Goal: Information Seeking & Learning: Learn about a topic

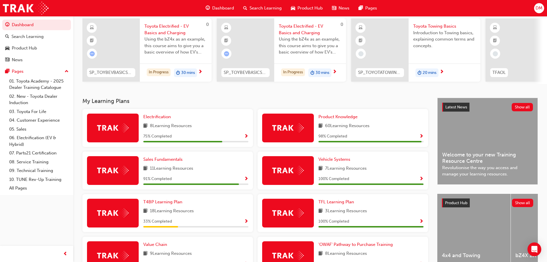
scroll to position [86, 0]
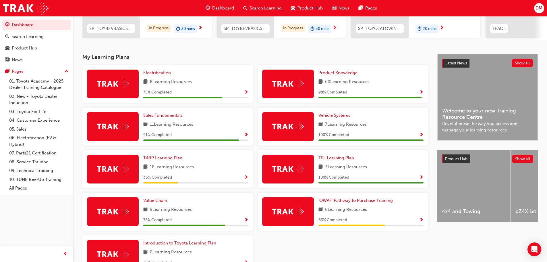
click at [291, 215] on img at bounding box center [288, 211] width 32 height 9
click at [337, 202] on span "'OWAF' Pathway to Purchase Training" at bounding box center [355, 199] width 74 height 5
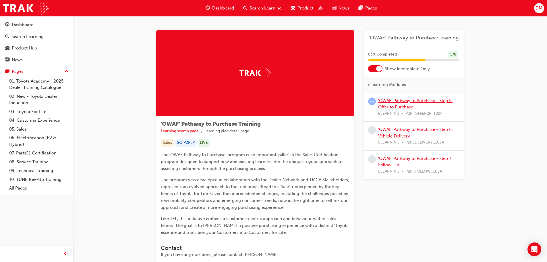
click at [404, 101] on link "'OWAF' Pathway to Purchase - Step 5: Offer to Purchase" at bounding box center [415, 104] width 74 height 12
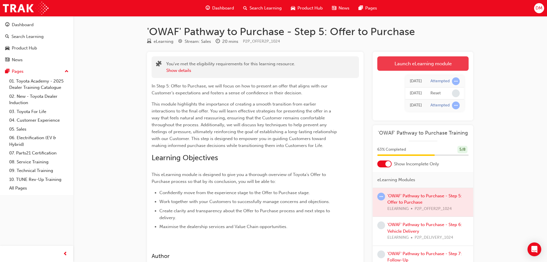
click at [414, 64] on link "Launch eLearning module" at bounding box center [422, 63] width 91 height 14
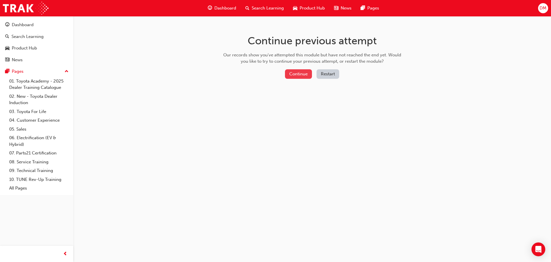
click at [298, 73] on button "Continue" at bounding box center [298, 73] width 27 height 9
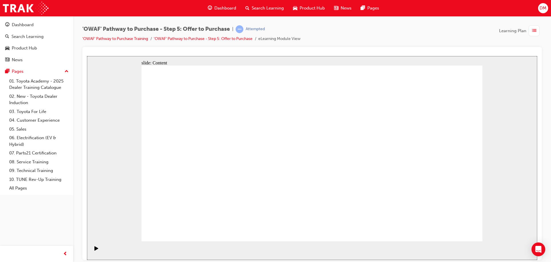
drag, startPoint x: 470, startPoint y: 233, endPoint x: 452, endPoint y: 228, distance: 18.5
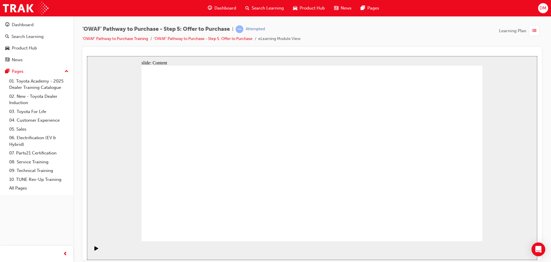
drag, startPoint x: 458, startPoint y: 225, endPoint x: 454, endPoint y: 229, distance: 5.5
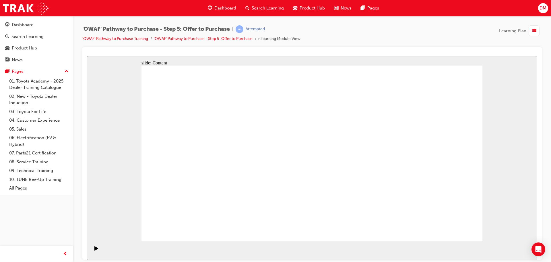
drag, startPoint x: 450, startPoint y: 225, endPoint x: 479, endPoint y: 251, distance: 38.2
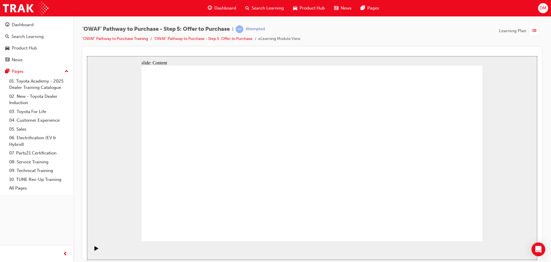
click at [97, 248] on rect "Pause (Ctrl+Alt+P)" at bounding box center [97, 247] width 1 height 4
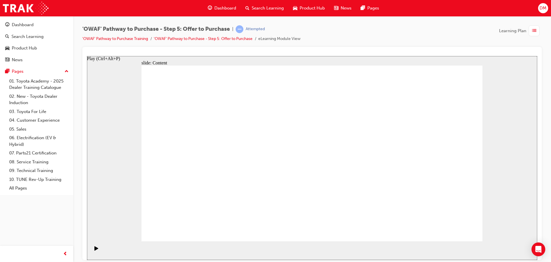
click at [94, 249] on icon "Play (Ctrl+Alt+P)" at bounding box center [96, 247] width 4 height 4
click at [95, 249] on icon "Play (Ctrl+Alt+P)" at bounding box center [96, 247] width 4 height 4
click at [95, 249] on icon "Pause (Ctrl+Alt+P)" at bounding box center [96, 247] width 3 height 4
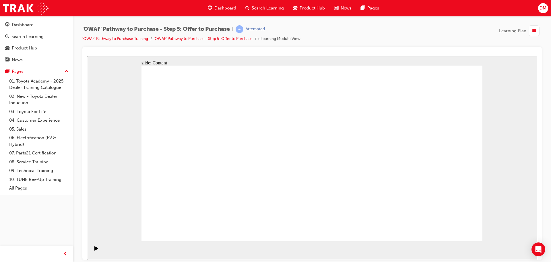
click at [535, 30] on span "list-icon" at bounding box center [534, 30] width 4 height 7
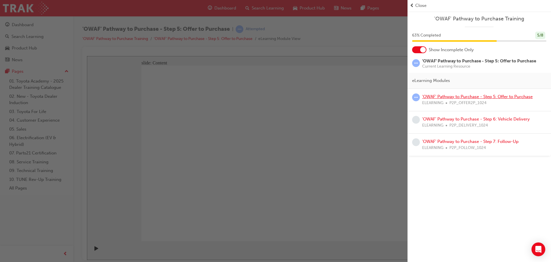
click at [448, 98] on link "'OWAF' Pathway to Purchase - Step 5: Offer to Purchase" at bounding box center [477, 96] width 111 height 5
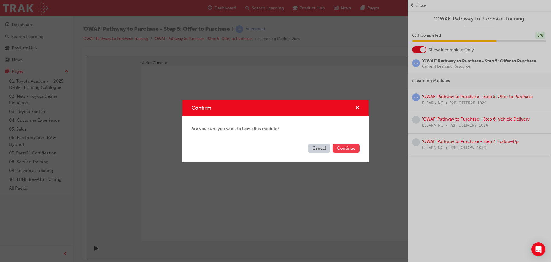
click at [340, 149] on button "Continue" at bounding box center [346, 147] width 27 height 9
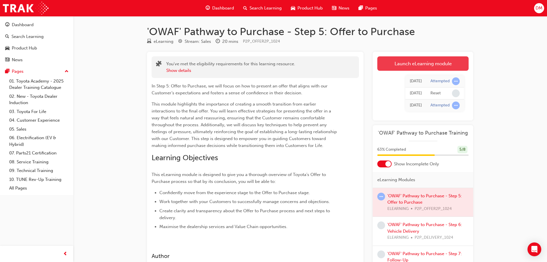
click at [410, 63] on link "Launch eLearning module" at bounding box center [422, 63] width 91 height 14
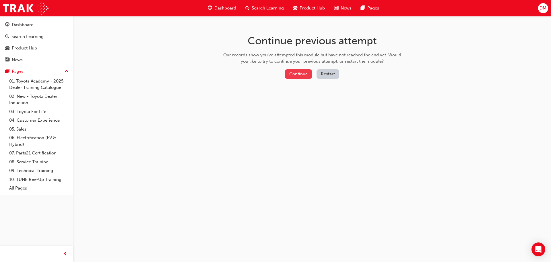
click at [294, 73] on button "Continue" at bounding box center [298, 73] width 27 height 9
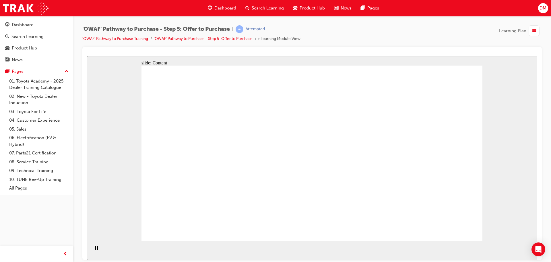
drag, startPoint x: 193, startPoint y: 152, endPoint x: 102, endPoint y: 162, distance: 91.6
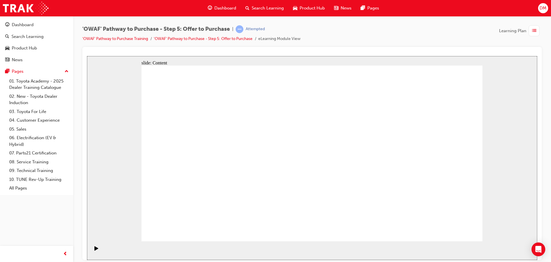
drag, startPoint x: 194, startPoint y: 174, endPoint x: 188, endPoint y: 184, distance: 11.7
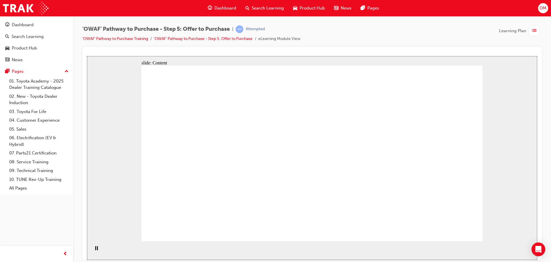
drag, startPoint x: 265, startPoint y: 181, endPoint x: 217, endPoint y: 176, distance: 48.0
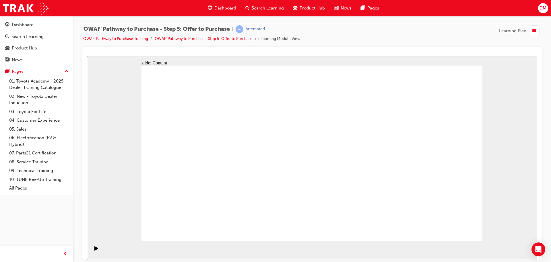
drag, startPoint x: 203, startPoint y: 209, endPoint x: 219, endPoint y: 216, distance: 17.0
drag, startPoint x: 290, startPoint y: 133, endPoint x: 280, endPoint y: 105, distance: 30.2
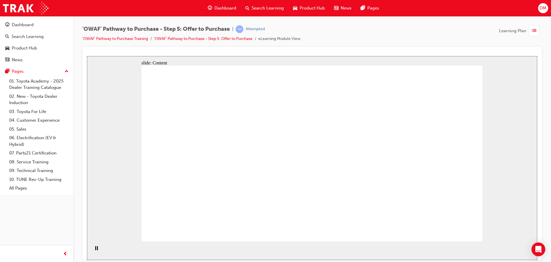
drag, startPoint x: 345, startPoint y: 138, endPoint x: 336, endPoint y: 123, distance: 16.6
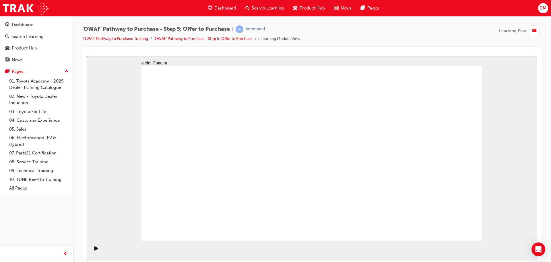
drag, startPoint x: 354, startPoint y: 124, endPoint x: 356, endPoint y: 136, distance: 12.9
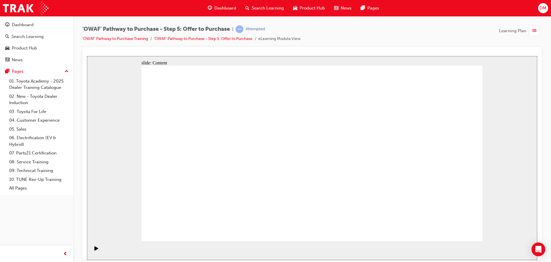
drag, startPoint x: 462, startPoint y: 224, endPoint x: 454, endPoint y: 228, distance: 9.2
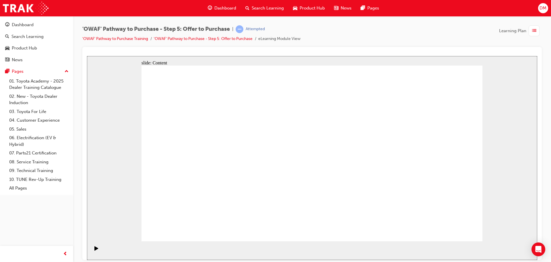
drag, startPoint x: 286, startPoint y: 153, endPoint x: 280, endPoint y: 160, distance: 8.8
drag, startPoint x: 276, startPoint y: 175, endPoint x: 287, endPoint y: 182, distance: 13.2
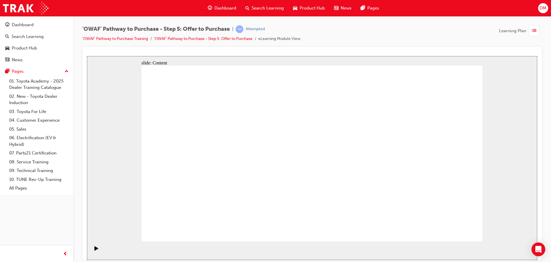
drag, startPoint x: 412, startPoint y: 233, endPoint x: 400, endPoint y: 235, distance: 12.1
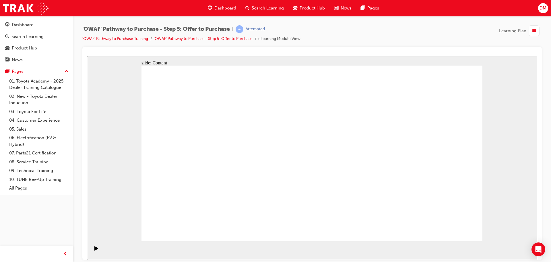
drag, startPoint x: 454, startPoint y: 233, endPoint x: 452, endPoint y: 230, distance: 3.3
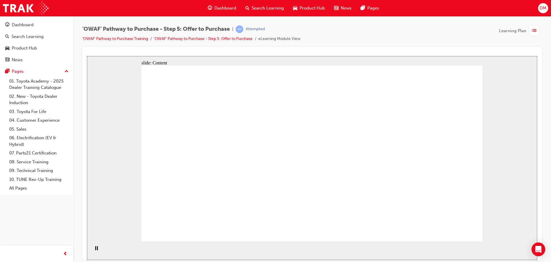
drag, startPoint x: 367, startPoint y: 104, endPoint x: 336, endPoint y: 117, distance: 33.4
drag, startPoint x: 461, startPoint y: 232, endPoint x: 457, endPoint y: 234, distance: 3.7
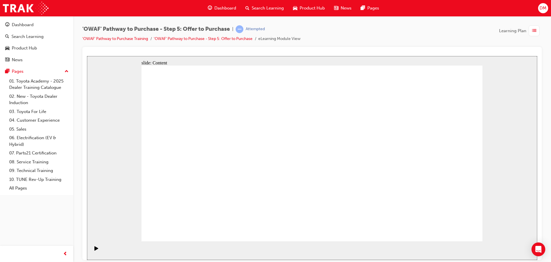
drag, startPoint x: 465, startPoint y: 232, endPoint x: 458, endPoint y: 230, distance: 7.5
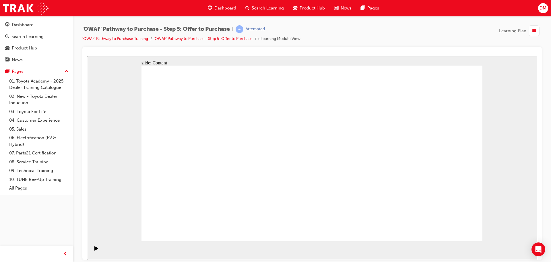
drag, startPoint x: 458, startPoint y: 224, endPoint x: 451, endPoint y: 229, distance: 8.8
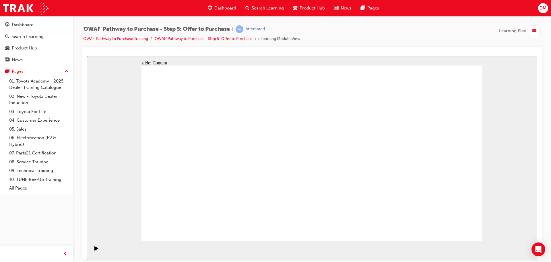
drag, startPoint x: 274, startPoint y: 98, endPoint x: 278, endPoint y: 113, distance: 15.5
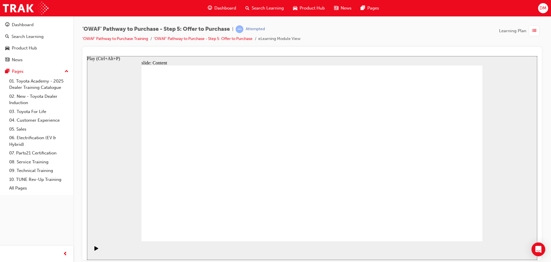
click at [92, 250] on div "Play (Ctrl+Alt+P)" at bounding box center [97, 250] width 10 height 10
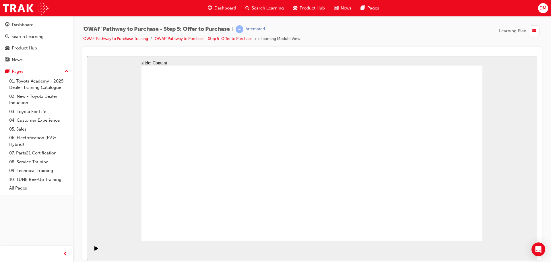
drag, startPoint x: 418, startPoint y: 171, endPoint x: 422, endPoint y: 179, distance: 8.4
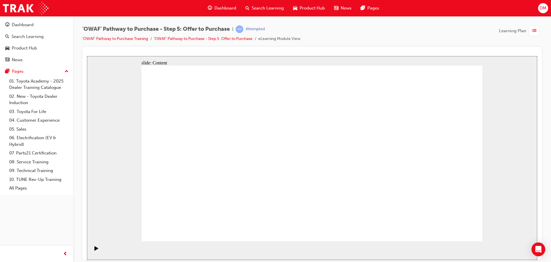
drag, startPoint x: 266, startPoint y: 123, endPoint x: 278, endPoint y: 142, distance: 22.0
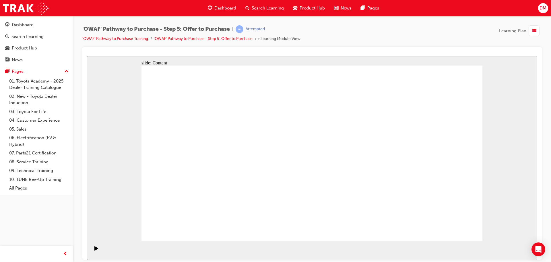
click at [94, 249] on icon "Play (Ctrl+Alt+P)" at bounding box center [96, 247] width 4 height 4
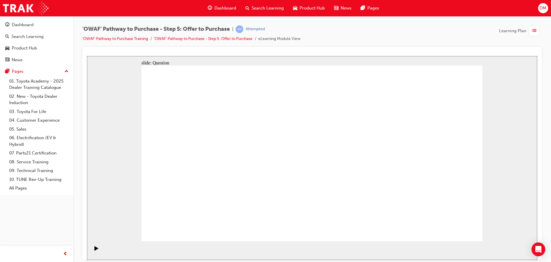
radio input "false"
radio input "true"
drag, startPoint x: 430, startPoint y: 144, endPoint x: 200, endPoint y: 187, distance: 233.3
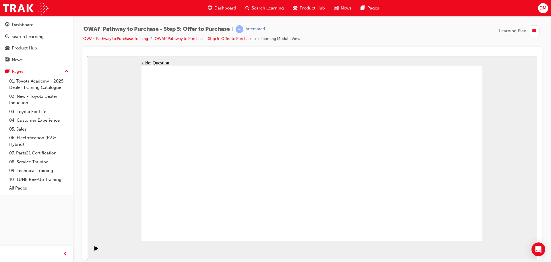
drag, startPoint x: 396, startPoint y: 139, endPoint x: 293, endPoint y: 184, distance: 112.6
drag, startPoint x: 179, startPoint y: 143, endPoint x: 344, endPoint y: 189, distance: 171.6
drag, startPoint x: 278, startPoint y: 145, endPoint x: 416, endPoint y: 189, distance: 144.5
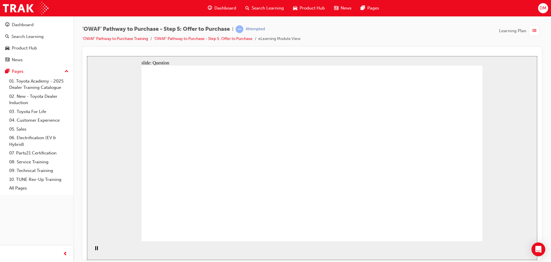
drag, startPoint x: 443, startPoint y: 144, endPoint x: 294, endPoint y: 154, distance: 149.6
drag, startPoint x: 385, startPoint y: 141, endPoint x: 211, endPoint y: 145, distance: 174.3
drag, startPoint x: 384, startPoint y: 170, endPoint x: 292, endPoint y: 177, distance: 92.7
drag, startPoint x: 428, startPoint y: 170, endPoint x: 195, endPoint y: 171, distance: 232.2
drag, startPoint x: 381, startPoint y: 199, endPoint x: 280, endPoint y: 198, distance: 101.3
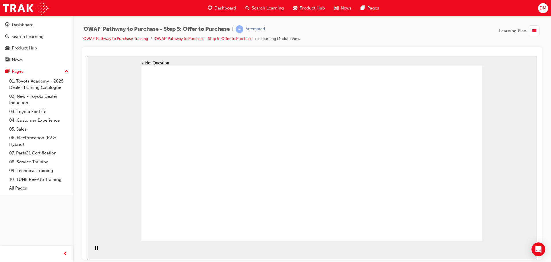
drag, startPoint x: 278, startPoint y: 194, endPoint x: 297, endPoint y: 198, distance: 18.4
drag, startPoint x: 290, startPoint y: 140, endPoint x: 290, endPoint y: 138, distance: 2.9
drag, startPoint x: 280, startPoint y: 176, endPoint x: 292, endPoint y: 170, distance: 13.2
drag, startPoint x: 293, startPoint y: 195, endPoint x: 294, endPoint y: 191, distance: 4.5
drag, startPoint x: 437, startPoint y: 196, endPoint x: 209, endPoint y: 198, distance: 228.2
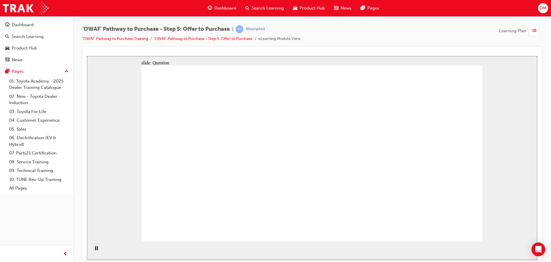
drag, startPoint x: 446, startPoint y: 233, endPoint x: 448, endPoint y: 228, distance: 5.2
drag, startPoint x: 379, startPoint y: 141, endPoint x: 205, endPoint y: 193, distance: 181.4
drag, startPoint x: 370, startPoint y: 170, endPoint x: 288, endPoint y: 143, distance: 86.6
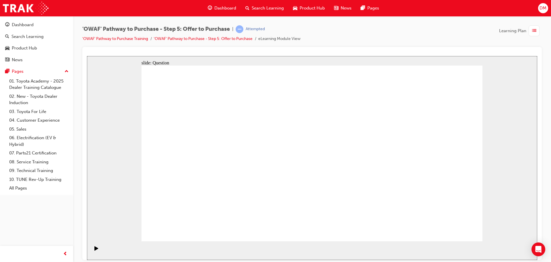
checkbox input "true"
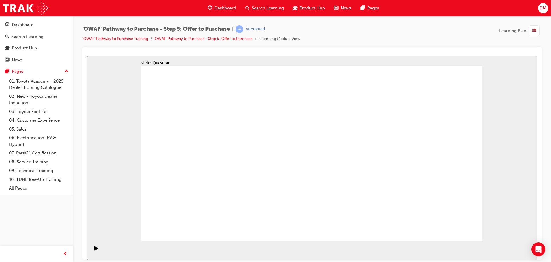
checkbox input "true"
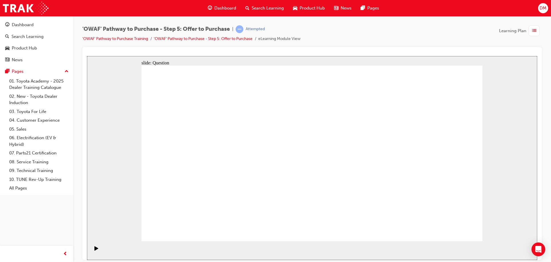
checkbox input "true"
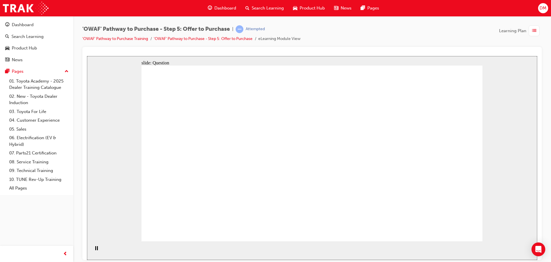
radio input "false"
radio input "true"
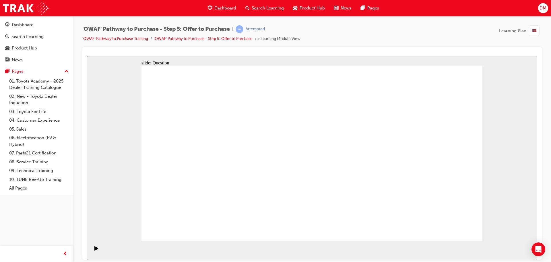
radio input "true"
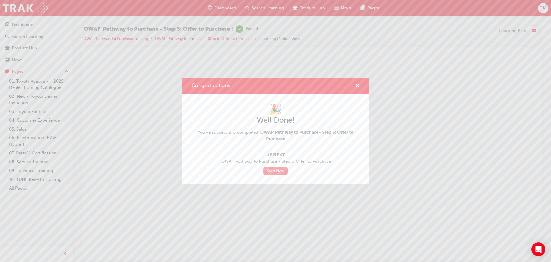
click at [274, 172] on link "Start Now" at bounding box center [276, 170] width 24 height 8
click at [272, 171] on link "Start Now" at bounding box center [276, 170] width 24 height 8
click at [468, 212] on div "Congratulations! 🎉 Well Done! You've successfully completed 'OWAF' Pathway to P…" at bounding box center [275, 131] width 551 height 262
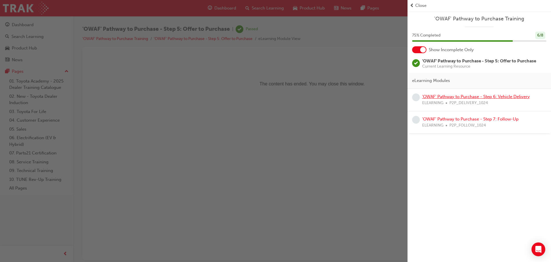
click at [474, 96] on link "'OWAF' Pathway to Purchase - Step 6: Vehicle Delivery" at bounding box center [476, 96] width 108 height 5
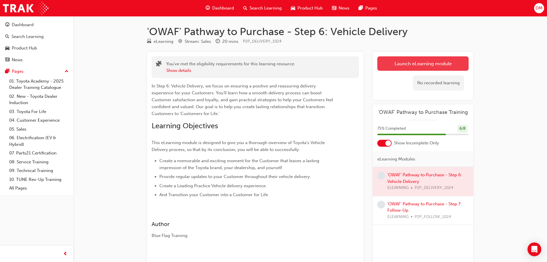
click at [418, 62] on link "Launch eLearning module" at bounding box center [422, 63] width 91 height 14
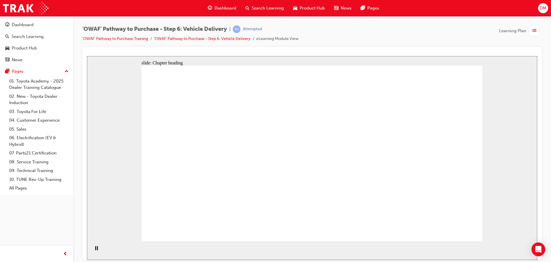
drag, startPoint x: 457, startPoint y: 234, endPoint x: 453, endPoint y: 227, distance: 8.0
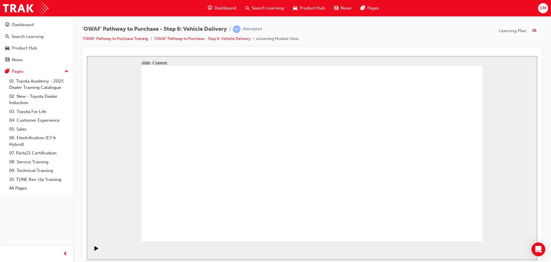
drag, startPoint x: 444, startPoint y: 233, endPoint x: 454, endPoint y: 228, distance: 10.5
drag, startPoint x: 460, startPoint y: 232, endPoint x: 463, endPoint y: 245, distance: 13.0
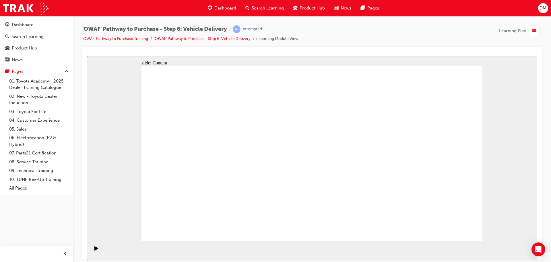
drag, startPoint x: 452, startPoint y: 233, endPoint x: 451, endPoint y: 229, distance: 4.5
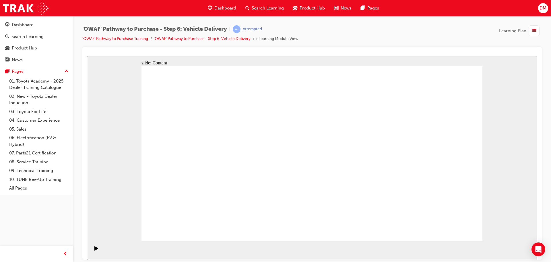
drag, startPoint x: 438, startPoint y: 228, endPoint x: 457, endPoint y: 227, distance: 19.2
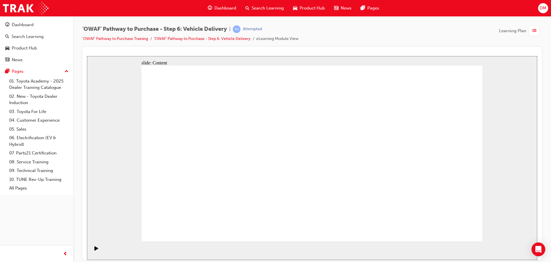
drag, startPoint x: 457, startPoint y: 228, endPoint x: 450, endPoint y: 219, distance: 11.1
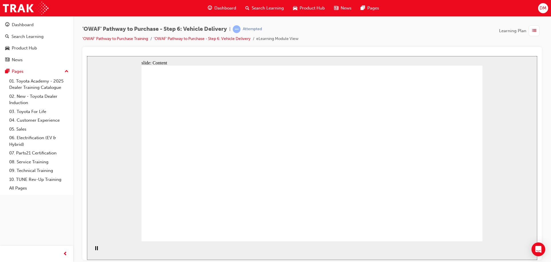
drag, startPoint x: 462, startPoint y: 224, endPoint x: 446, endPoint y: 216, distance: 17.5
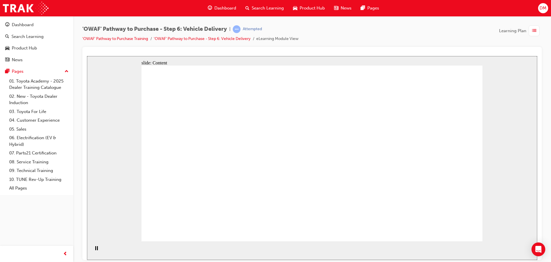
drag, startPoint x: 452, startPoint y: 233, endPoint x: 444, endPoint y: 217, distance: 18.5
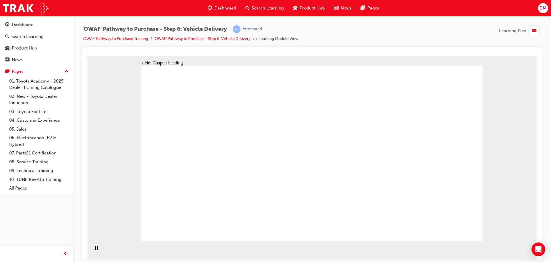
drag, startPoint x: 638, startPoint y: 268, endPoint x: 452, endPoint y: 229, distance: 189.6
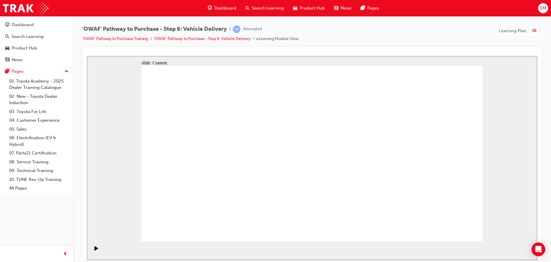
drag, startPoint x: 257, startPoint y: 121, endPoint x: 267, endPoint y: 145, distance: 26.3
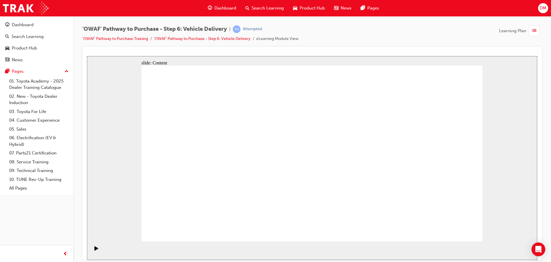
drag, startPoint x: 462, startPoint y: 232, endPoint x: 453, endPoint y: 230, distance: 9.8
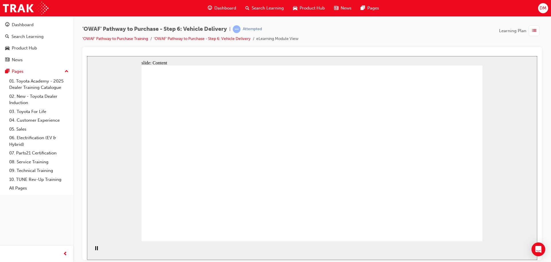
click at [497, 212] on div "slide: Content Rectangle 1 Rectangle 4 Surprise & Delight Customer satisfaction…" at bounding box center [312, 158] width 450 height 204
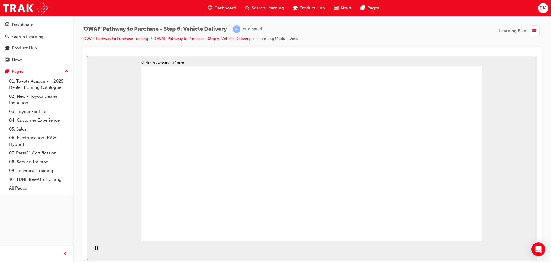
radio input "true"
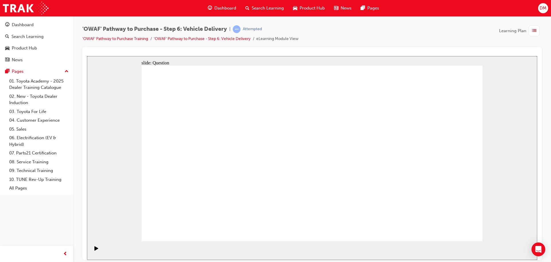
drag, startPoint x: 247, startPoint y: 213, endPoint x: 259, endPoint y: 140, distance: 73.3
drag, startPoint x: 311, startPoint y: 193, endPoint x: 373, endPoint y: 139, distance: 81.6
drag, startPoint x: 364, startPoint y: 193, endPoint x: 213, endPoint y: 161, distance: 154.3
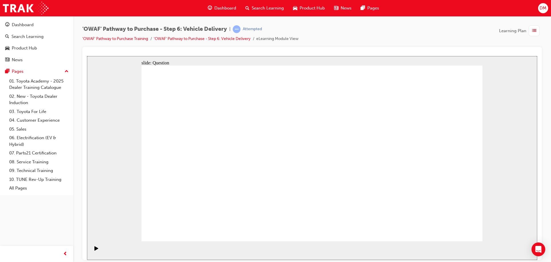
drag, startPoint x: 222, startPoint y: 159, endPoint x: 319, endPoint y: 190, distance: 101.9
drag, startPoint x: 370, startPoint y: 191, endPoint x: 220, endPoint y: 156, distance: 154.7
drag, startPoint x: 256, startPoint y: 137, endPoint x: 314, endPoint y: 187, distance: 76.5
drag, startPoint x: 260, startPoint y: 191, endPoint x: 271, endPoint y: 138, distance: 53.9
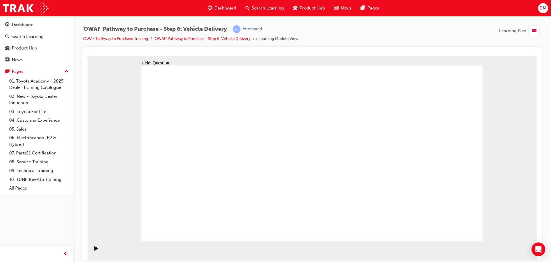
checkbox input "true"
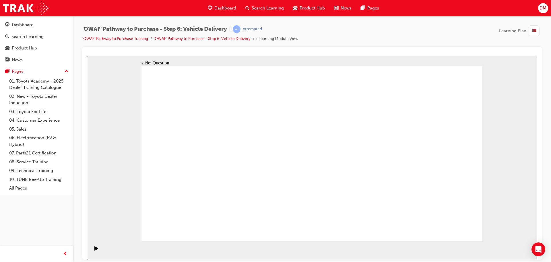
drag, startPoint x: 315, startPoint y: 186, endPoint x: 312, endPoint y: 193, distance: 6.8
checkbox input "true"
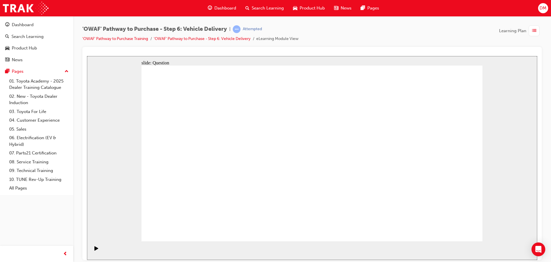
drag, startPoint x: 211, startPoint y: 189, endPoint x: 319, endPoint y: 175, distance: 109.4
drag, startPoint x: 435, startPoint y: 161, endPoint x: 215, endPoint y: 185, distance: 221.5
drag, startPoint x: 433, startPoint y: 157, endPoint x: 220, endPoint y: 183, distance: 213.7
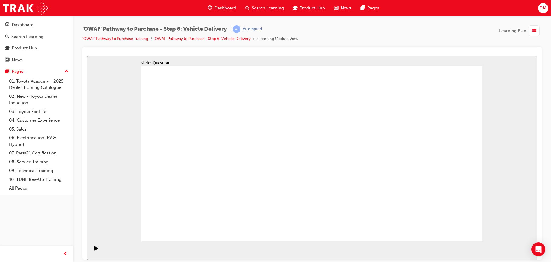
drag, startPoint x: 437, startPoint y: 160, endPoint x: 328, endPoint y: 191, distance: 112.7
drag, startPoint x: 432, startPoint y: 169, endPoint x: 200, endPoint y: 180, distance: 231.9
drag, startPoint x: 429, startPoint y: 169, endPoint x: 216, endPoint y: 187, distance: 214.1
drag, startPoint x: 433, startPoint y: 175, endPoint x: 324, endPoint y: 197, distance: 111.0
drag, startPoint x: 421, startPoint y: 172, endPoint x: 191, endPoint y: 184, distance: 230.0
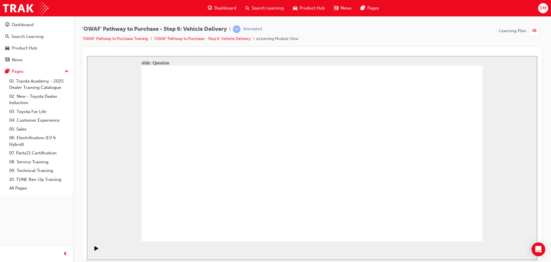
drag, startPoint x: 417, startPoint y: 168, endPoint x: 192, endPoint y: 186, distance: 225.5
radio input "true"
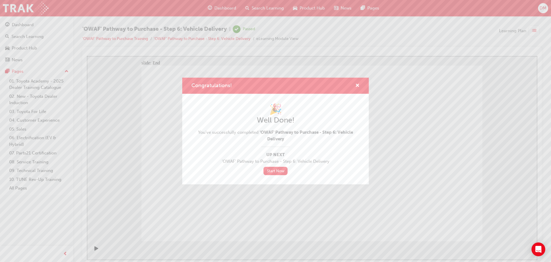
drag, startPoint x: 276, startPoint y: 169, endPoint x: 281, endPoint y: 179, distance: 12.0
click at [276, 169] on link "Start Now" at bounding box center [276, 170] width 24 height 8
click at [273, 171] on link "Start Now" at bounding box center [276, 170] width 24 height 8
click at [274, 169] on link "Start Now" at bounding box center [276, 170] width 24 height 8
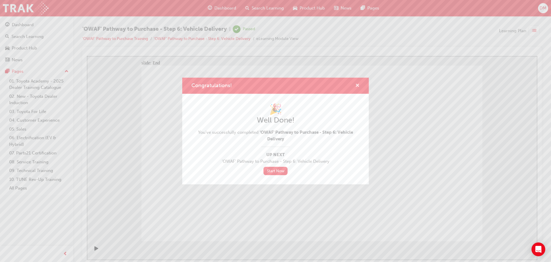
click at [358, 84] on span "cross-icon" at bounding box center [357, 85] width 4 height 5
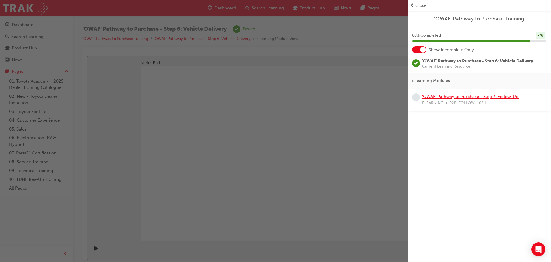
click at [458, 97] on link "'OWAF' Pathway to Purchase - Step 7: Follow-Up" at bounding box center [470, 96] width 96 height 5
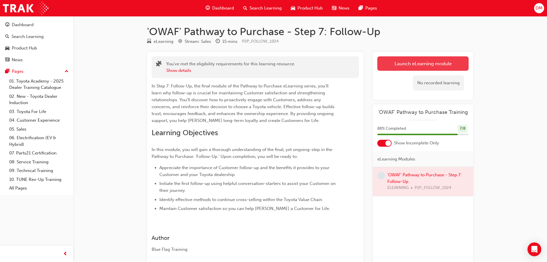
click at [416, 63] on link "Launch eLearning module" at bounding box center [422, 63] width 91 height 14
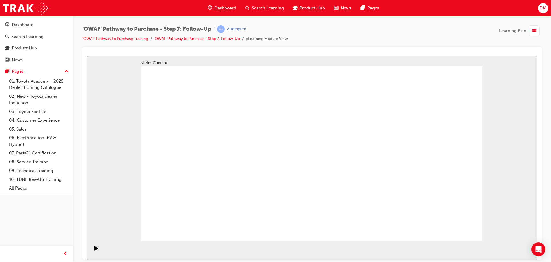
drag, startPoint x: 463, startPoint y: 234, endPoint x: 454, endPoint y: 228, distance: 10.7
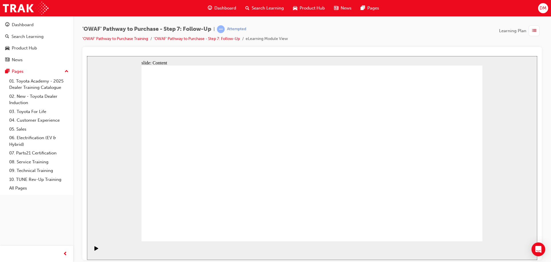
drag, startPoint x: 247, startPoint y: 125, endPoint x: 244, endPoint y: 105, distance: 19.4
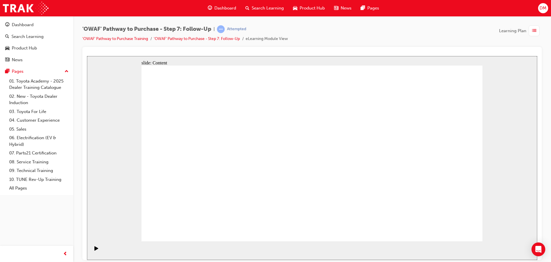
drag, startPoint x: 421, startPoint y: 120, endPoint x: 405, endPoint y: 122, distance: 16.2
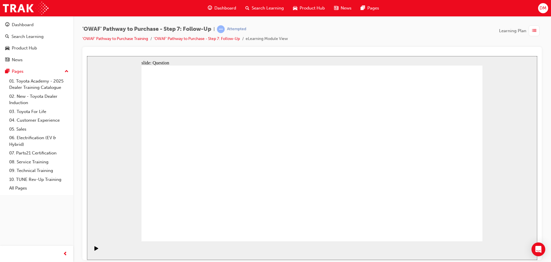
radio input "true"
drag, startPoint x: 261, startPoint y: 200, endPoint x: 324, endPoint y: 132, distance: 92.2
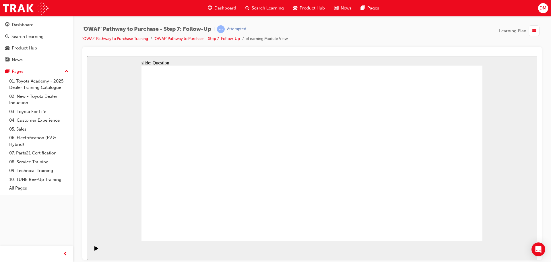
drag, startPoint x: 315, startPoint y: 218, endPoint x: 236, endPoint y: 150, distance: 104.4
drag, startPoint x: 364, startPoint y: 200, endPoint x: 250, endPoint y: 168, distance: 118.3
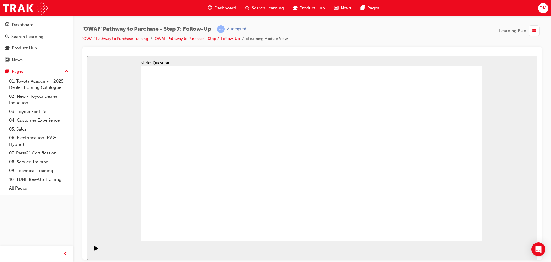
radio input "true"
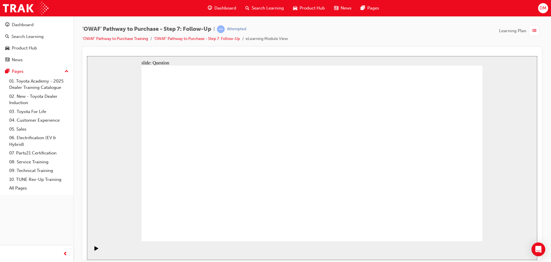
radio input "true"
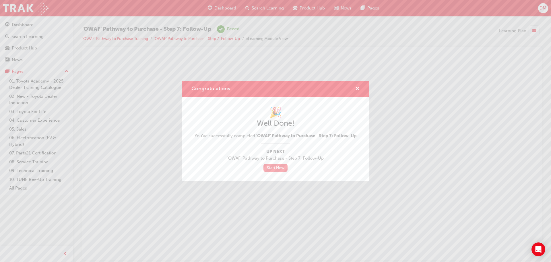
click at [279, 167] on link "Start Now" at bounding box center [276, 167] width 24 height 8
click at [273, 164] on link "Start Now" at bounding box center [276, 167] width 24 height 8
click at [273, 166] on link "Start Now" at bounding box center [276, 167] width 24 height 8
click at [274, 158] on span "'OWAF' Pathway to Purchase - Step 7: Follow-Up" at bounding box center [276, 158] width 162 height 7
click at [275, 168] on link "Start Now" at bounding box center [276, 167] width 24 height 8
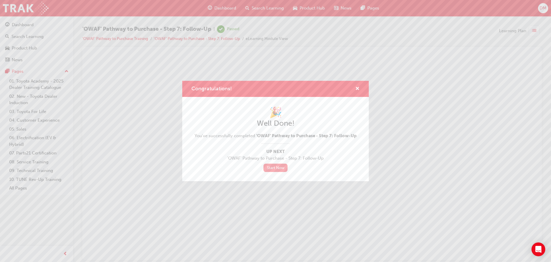
click at [280, 166] on link "Start Now" at bounding box center [276, 167] width 24 height 8
click at [357, 88] on span "cross-icon" at bounding box center [357, 88] width 4 height 5
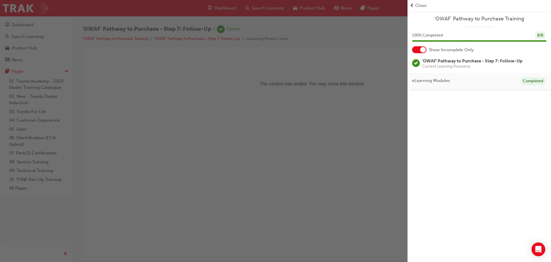
click at [158, 38] on div "button" at bounding box center [204, 131] width 408 height 262
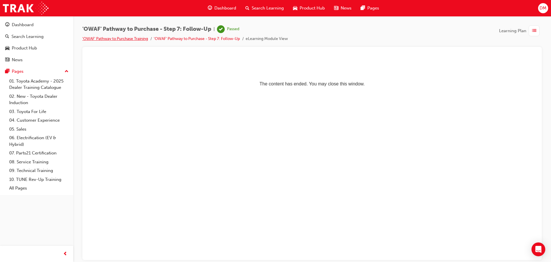
click at [121, 39] on link "'OWAF' Pathway to Purchase Training" at bounding box center [115, 38] width 66 height 5
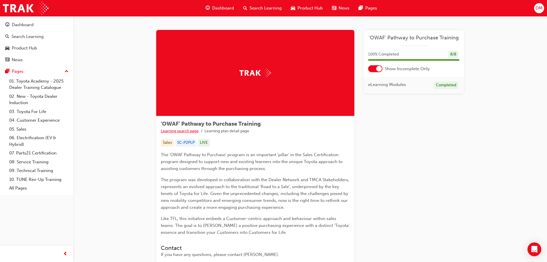
click at [172, 131] on link "Learning search page" at bounding box center [180, 130] width 38 height 5
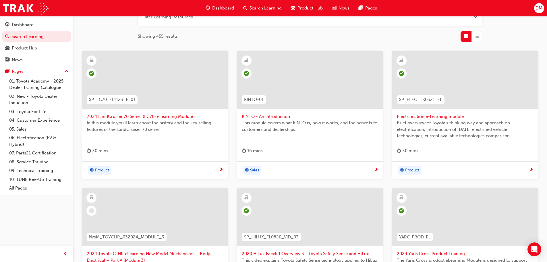
scroll to position [69, 0]
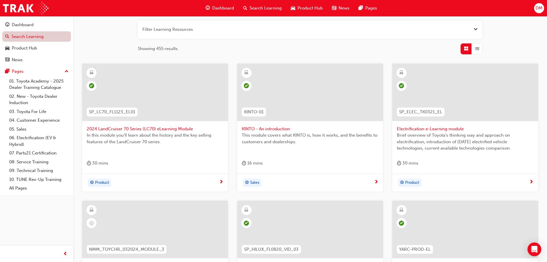
click at [20, 35] on link "Search Learning" at bounding box center [36, 36] width 69 height 11
click at [18, 25] on div "Dashboard" at bounding box center [23, 25] width 22 height 7
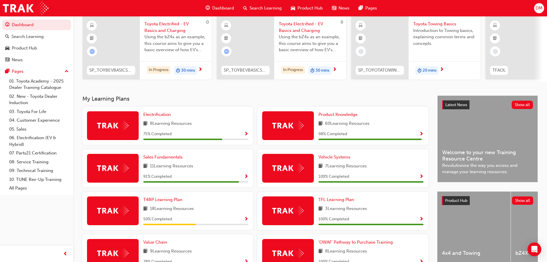
scroll to position [29, 0]
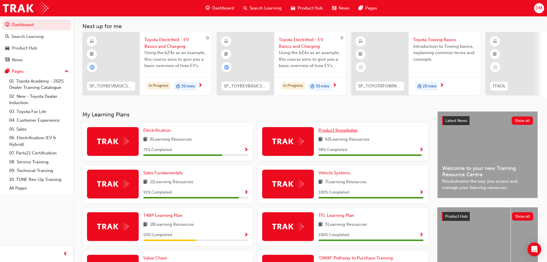
drag, startPoint x: 335, startPoint y: 132, endPoint x: 337, endPoint y: 145, distance: 13.4
click at [335, 132] on span "Product Knowledge" at bounding box center [337, 129] width 39 height 5
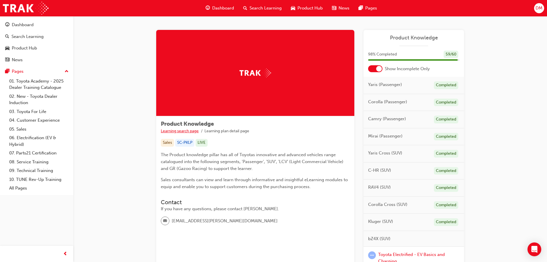
click at [183, 132] on link "Learning search page" at bounding box center [180, 130] width 38 height 5
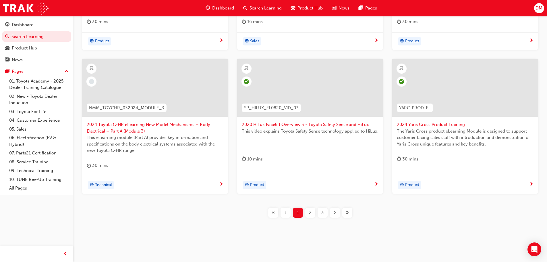
scroll to position [213, 0]
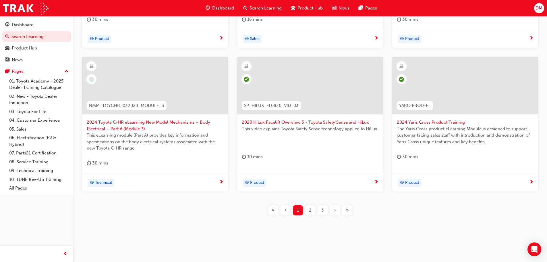
click at [312, 210] on div "2" at bounding box center [310, 210] width 10 height 10
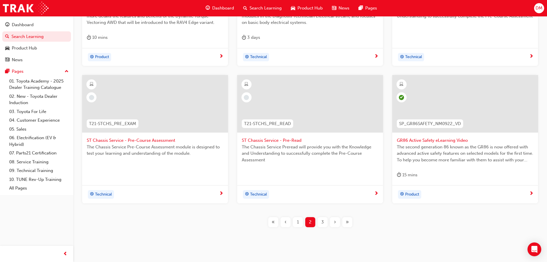
scroll to position [207, 0]
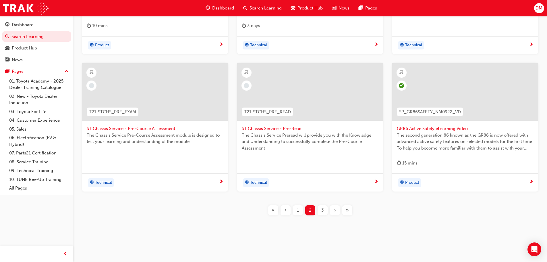
click at [321, 209] on span "3" at bounding box center [322, 210] width 3 height 7
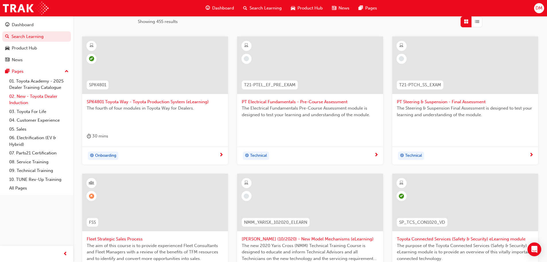
scroll to position [92, 0]
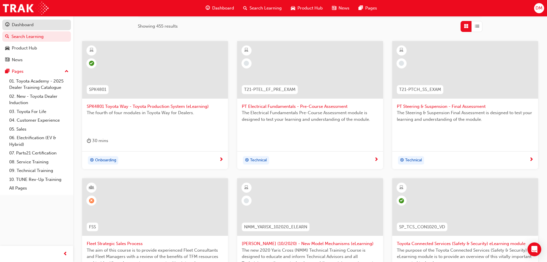
click at [18, 24] on div "Dashboard" at bounding box center [23, 25] width 22 height 7
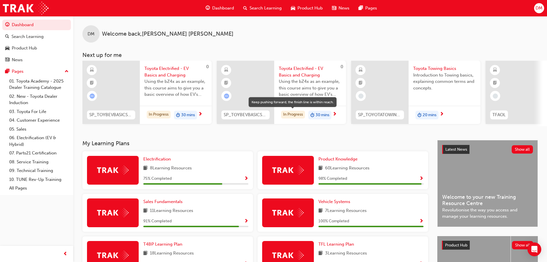
click at [290, 114] on div "In Progress" at bounding box center [293, 115] width 24 height 8
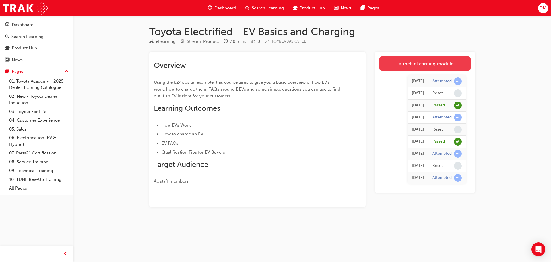
click at [416, 65] on link "Launch eLearning module" at bounding box center [424, 63] width 91 height 14
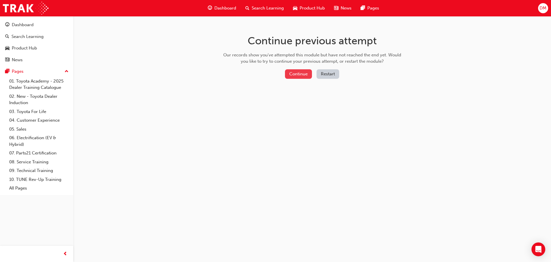
click at [295, 71] on button "Continue" at bounding box center [298, 73] width 27 height 9
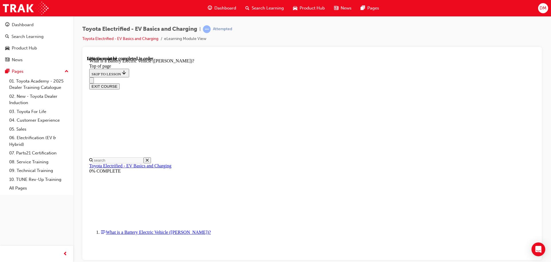
scroll to position [610, 0]
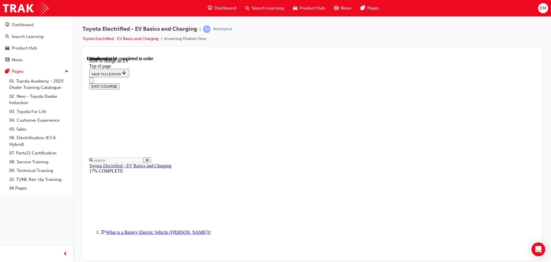
scroll to position [161, 0]
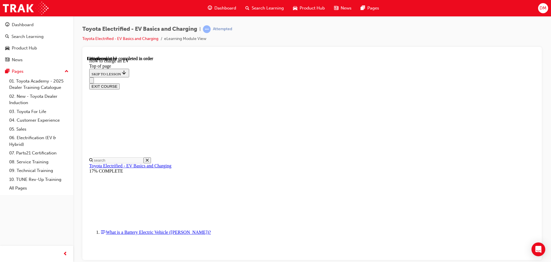
drag, startPoint x: 362, startPoint y: 90, endPoint x: 370, endPoint y: 92, distance: 8.7
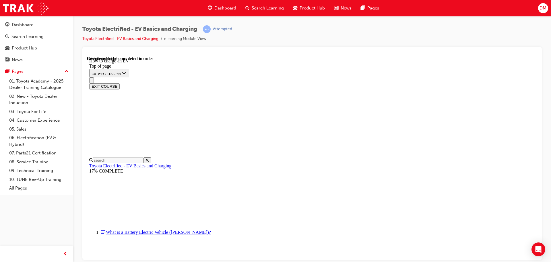
drag, startPoint x: 535, startPoint y: 102, endPoint x: 625, endPoint y: 157, distance: 105.7
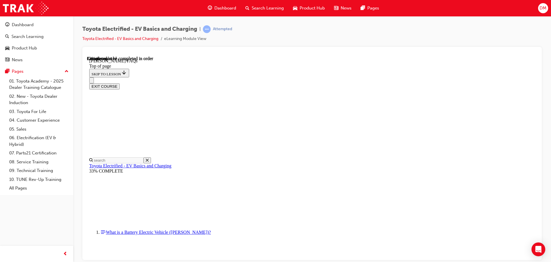
scroll to position [161, 0]
drag, startPoint x: 307, startPoint y: 80, endPoint x: 333, endPoint y: 92, distance: 28.7
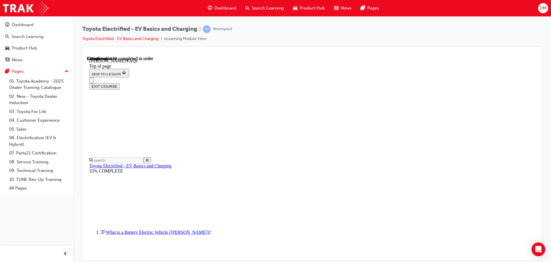
drag, startPoint x: 319, startPoint y: 76, endPoint x: 322, endPoint y: 80, distance: 5.1
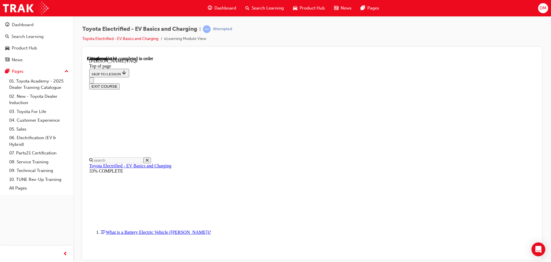
drag, startPoint x: 301, startPoint y: 163, endPoint x: 296, endPoint y: 173, distance: 10.9
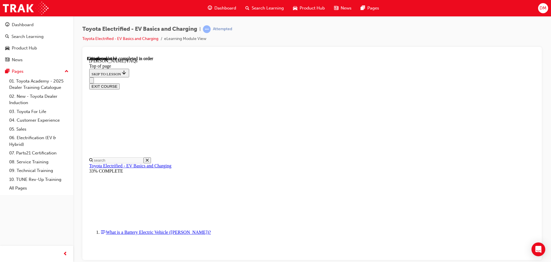
scroll to position [894, 0]
drag, startPoint x: 350, startPoint y: 213, endPoint x: 362, endPoint y: 216, distance: 12.4
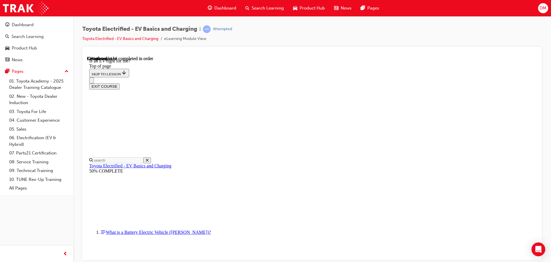
scroll to position [362, 0]
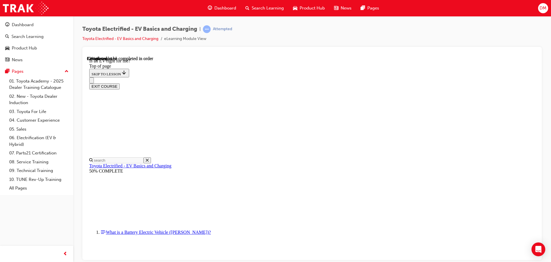
scroll to position [678, 0]
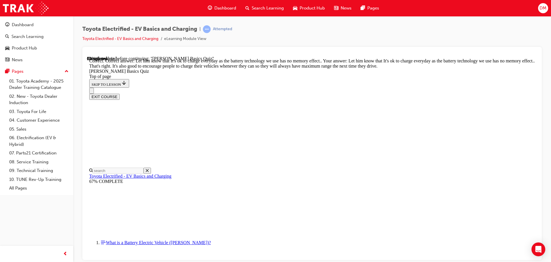
scroll to position [116, 0]
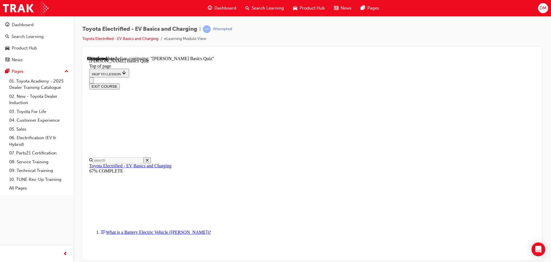
scroll to position [91, 0]
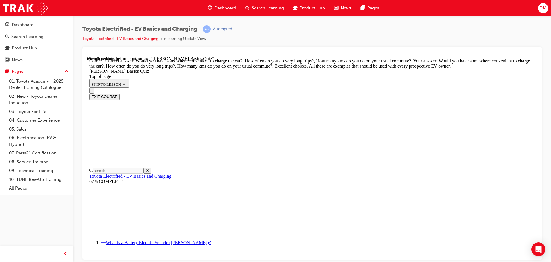
scroll to position [144, 0]
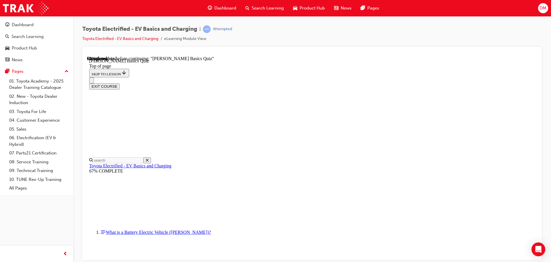
scroll to position [104, 0]
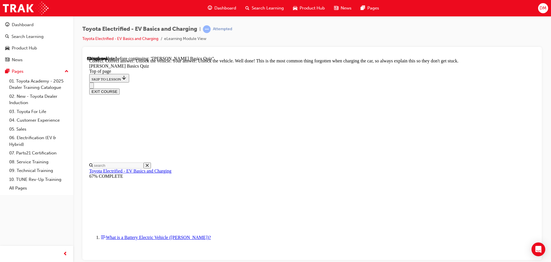
scroll to position [195, 0]
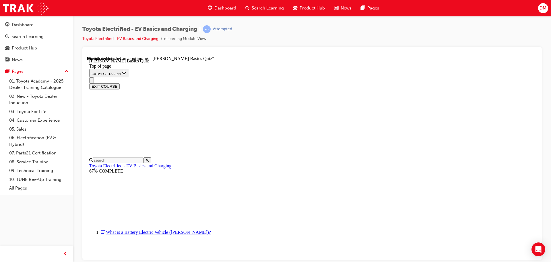
scroll to position [45, 0]
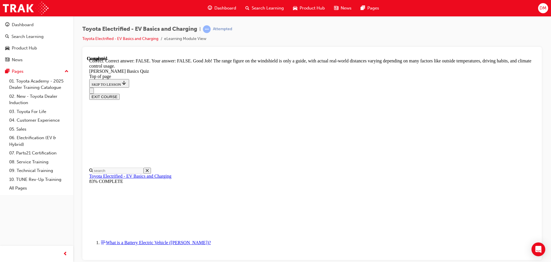
scroll to position [105, 0]
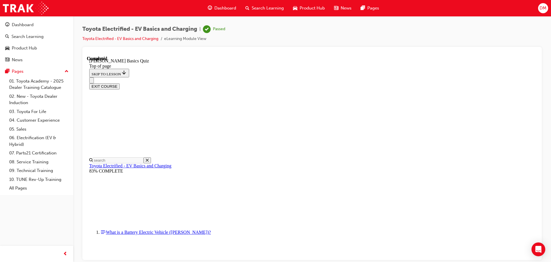
scroll to position [108, 0]
click at [120, 83] on button "EXIT COURSE" at bounding box center [104, 86] width 30 height 6
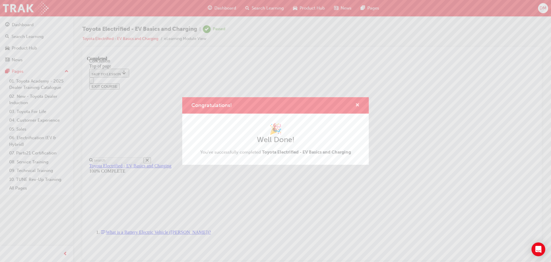
click at [359, 105] on span "cross-icon" at bounding box center [357, 105] width 4 height 5
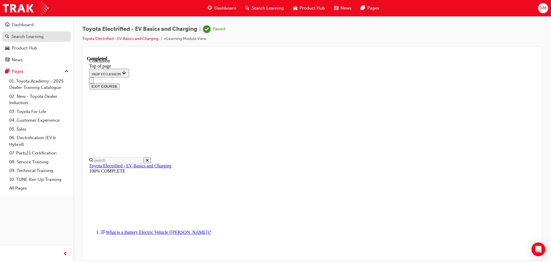
drag, startPoint x: 18, startPoint y: 24, endPoint x: 38, endPoint y: 41, distance: 26.3
click at [18, 24] on div "Dashboard" at bounding box center [23, 25] width 22 height 7
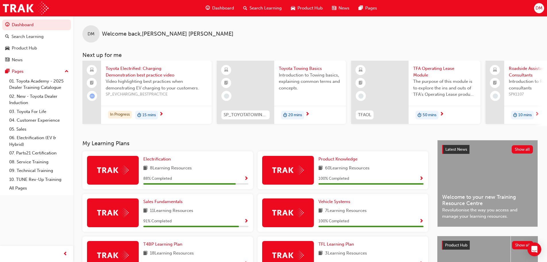
click at [152, 115] on span "15 mins" at bounding box center [148, 115] width 13 height 7
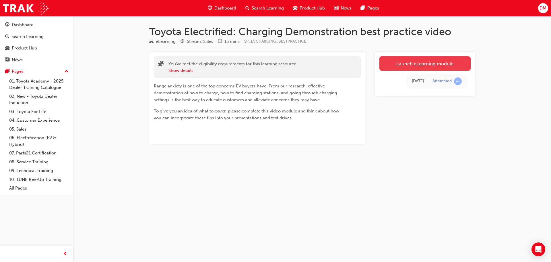
click at [423, 65] on link "Launch eLearning module" at bounding box center [424, 63] width 91 height 14
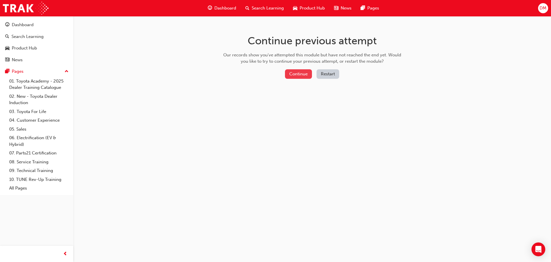
click at [289, 73] on button "Continue" at bounding box center [298, 73] width 27 height 9
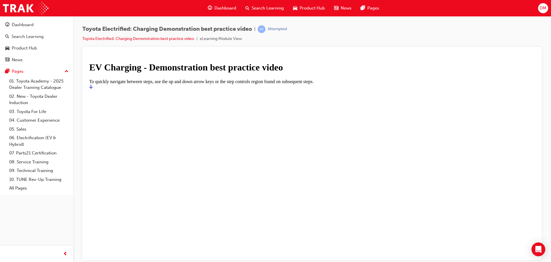
click at [93, 88] on icon "Start" at bounding box center [90, 86] width 3 height 4
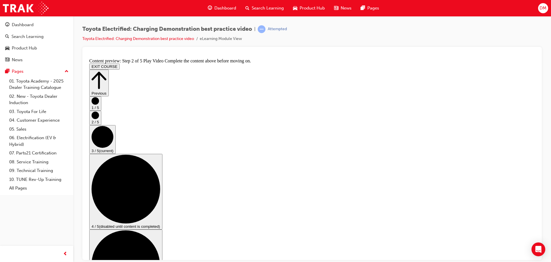
scroll to position [57, 0]
checkbox input "true"
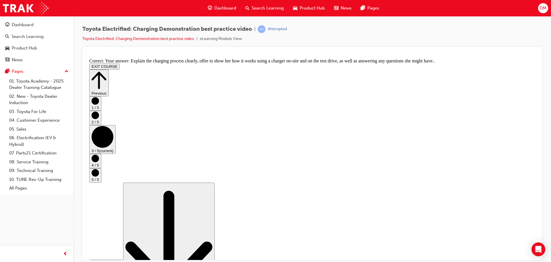
scroll to position [109, 0]
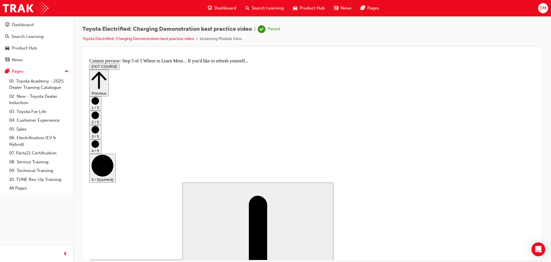
scroll to position [61, 0]
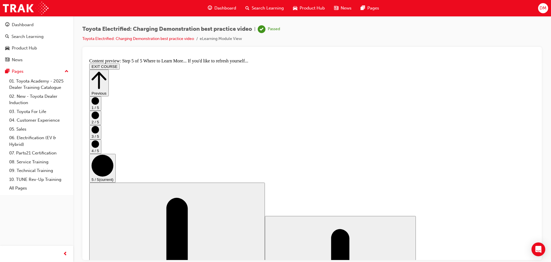
click at [106, 71] on icon "Step controls" at bounding box center [99, 79] width 15 height 17
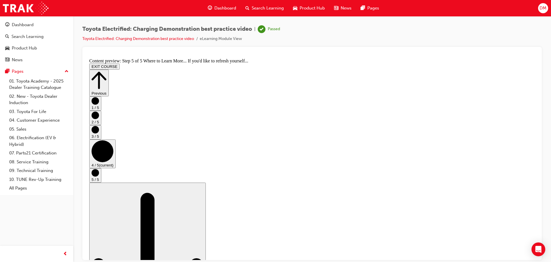
scroll to position [0, 0]
click at [106, 70] on icon "Step controls" at bounding box center [99, 80] width 15 height 20
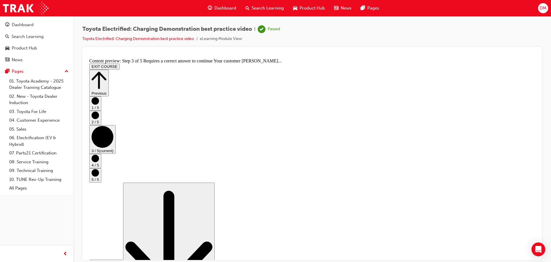
click at [120, 63] on button "EXIT COURSE" at bounding box center [104, 66] width 30 height 6
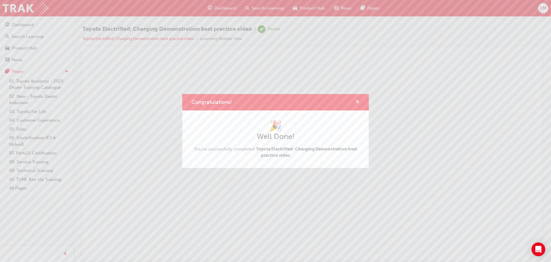
click at [359, 100] on span "cross-icon" at bounding box center [357, 102] width 4 height 5
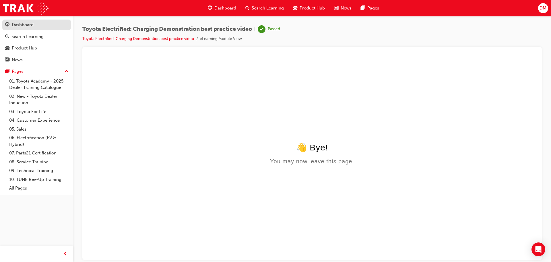
click at [21, 26] on div "Dashboard" at bounding box center [23, 25] width 22 height 7
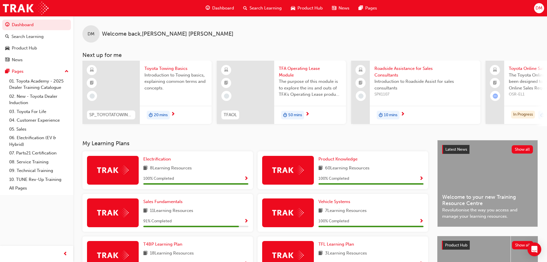
click at [157, 113] on span "20 mins" at bounding box center [161, 115] width 14 height 7
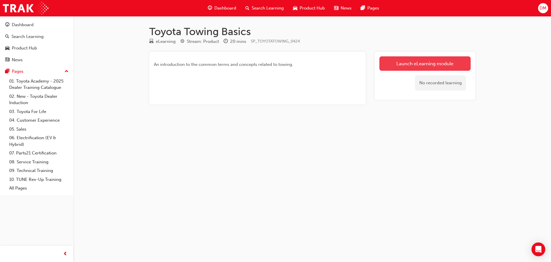
click at [446, 63] on link "Launch eLearning module" at bounding box center [424, 63] width 91 height 14
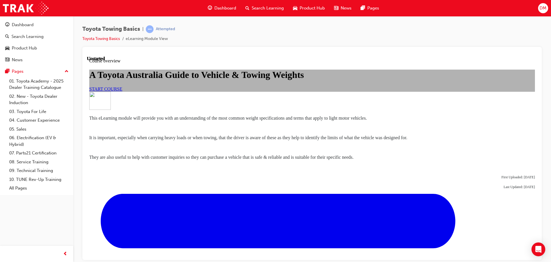
click at [122, 91] on span "START COURSE" at bounding box center [105, 88] width 33 height 5
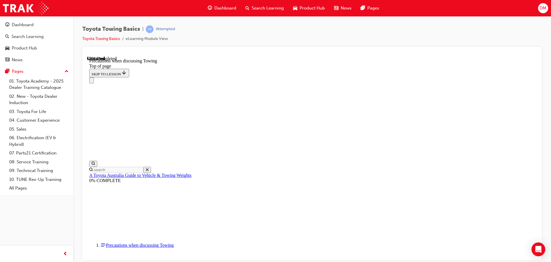
scroll to position [402, 0]
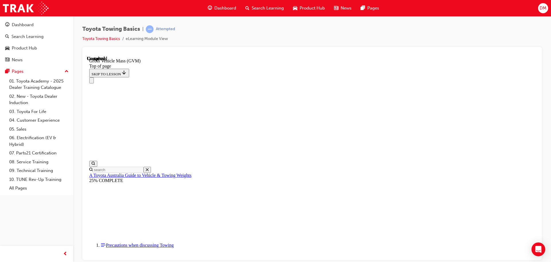
scroll to position [92, 0]
drag, startPoint x: 337, startPoint y: 247, endPoint x: 356, endPoint y: 247, distance: 19.5
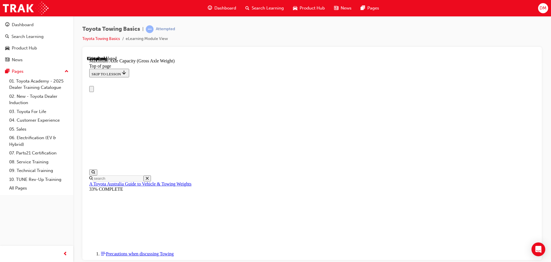
scroll to position [0, 0]
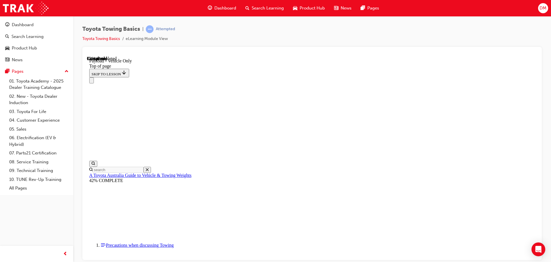
scroll to position [764, 0]
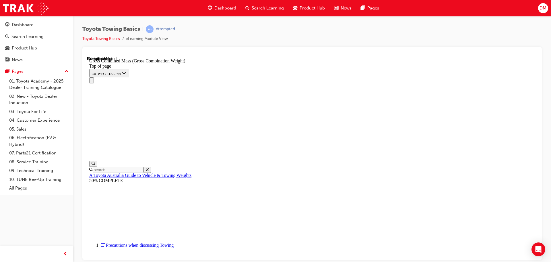
drag, startPoint x: 535, startPoint y: 92, endPoint x: 625, endPoint y: 152, distance: 108.3
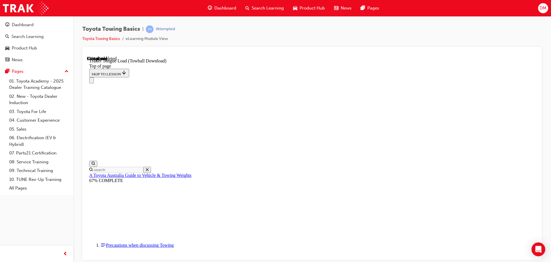
scroll to position [917, 0]
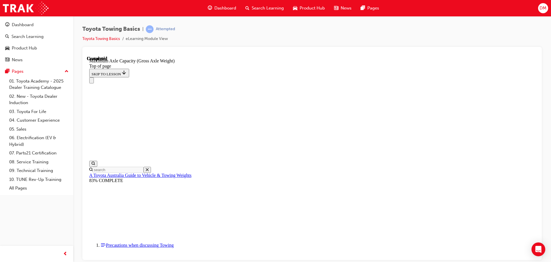
scroll to position [501, 0]
drag, startPoint x: 256, startPoint y: 190, endPoint x: 264, endPoint y: 194, distance: 8.9
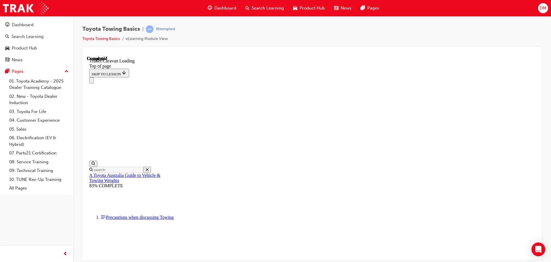
scroll to position [99, 0]
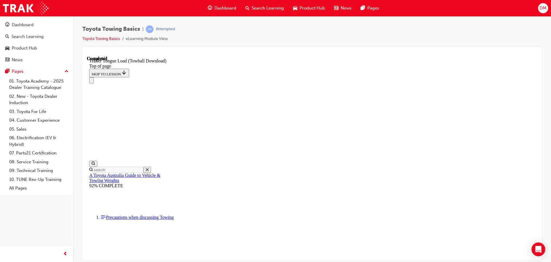
drag, startPoint x: 348, startPoint y: 249, endPoint x: 352, endPoint y: 249, distance: 3.7
drag, startPoint x: 359, startPoint y: 248, endPoint x: 378, endPoint y: 235, distance: 23.2
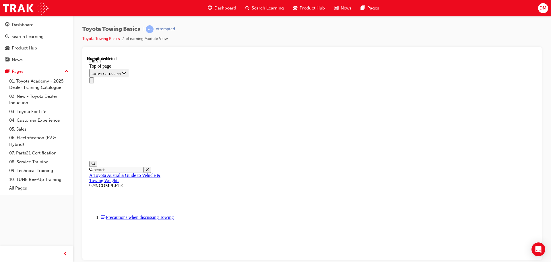
scroll to position [104, 0]
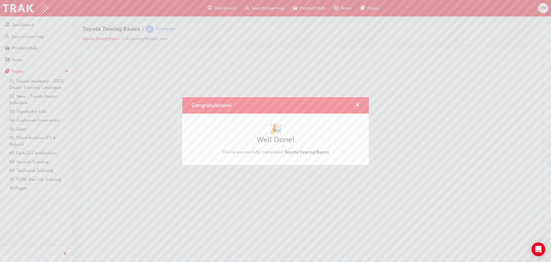
scroll to position [0, 0]
drag, startPoint x: 356, startPoint y: 104, endPoint x: 276, endPoint y: 57, distance: 92.7
click at [356, 104] on span "cross-icon" at bounding box center [357, 105] width 4 height 5
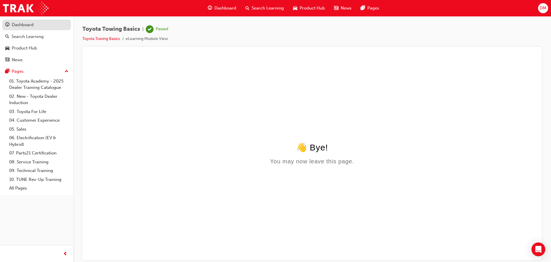
click at [22, 22] on div "Dashboard" at bounding box center [23, 25] width 22 height 7
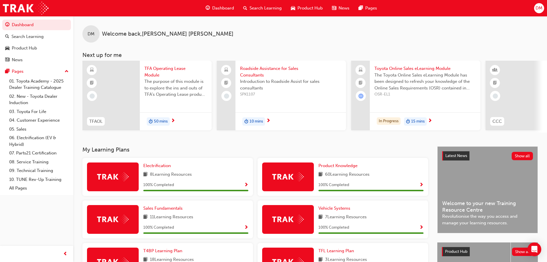
click at [255, 122] on span "10 mins" at bounding box center [255, 121] width 13 height 7
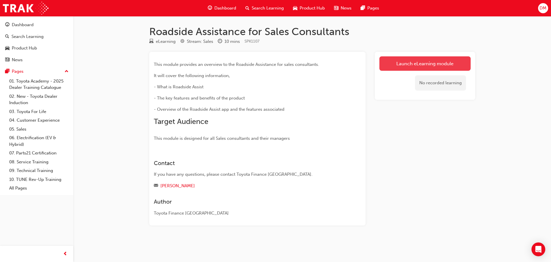
click at [431, 64] on link "Launch eLearning module" at bounding box center [424, 63] width 91 height 14
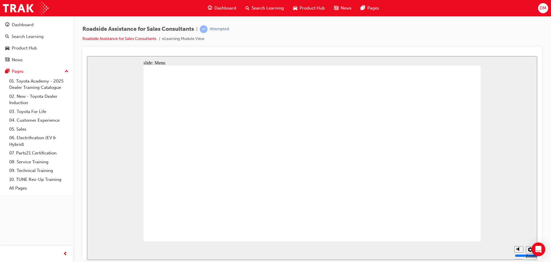
click at [92, 249] on div "play" at bounding box center [97, 250] width 10 height 10
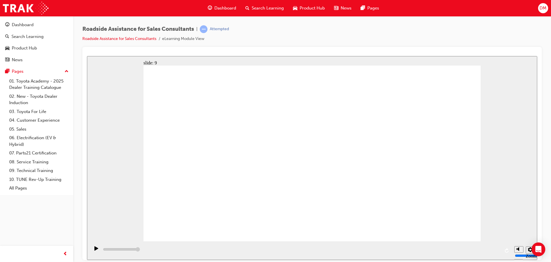
type input "23000"
checkbox input "true"
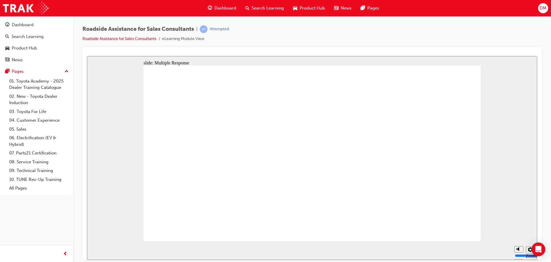
checkbox input "true"
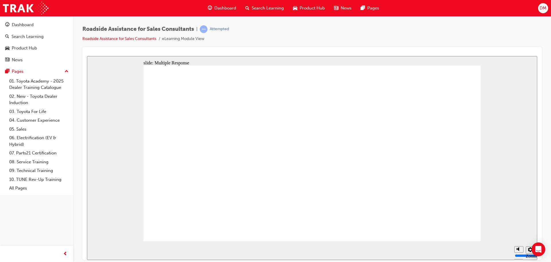
checkbox input "true"
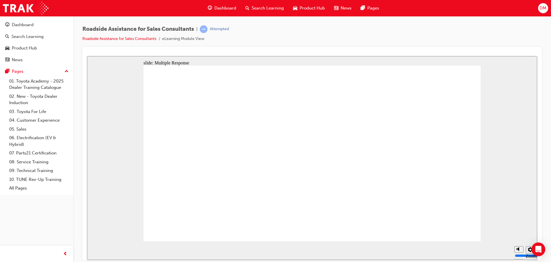
checkbox input "true"
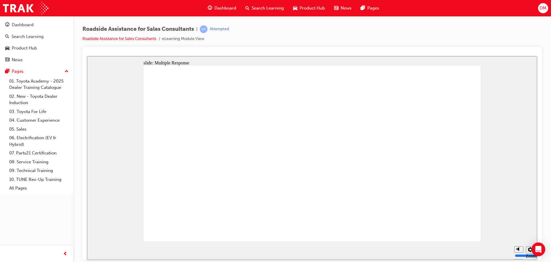
checkbox input "false"
checkbox input "true"
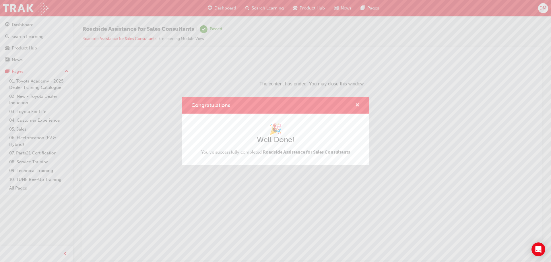
click at [357, 105] on span "cross-icon" at bounding box center [357, 105] width 4 height 5
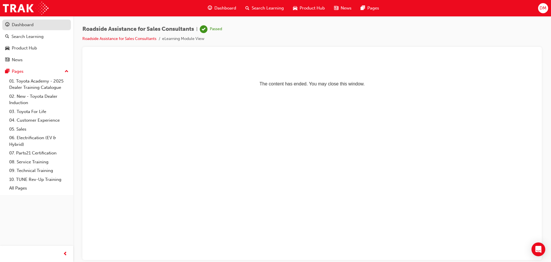
click at [18, 24] on div "Dashboard" at bounding box center [23, 25] width 22 height 7
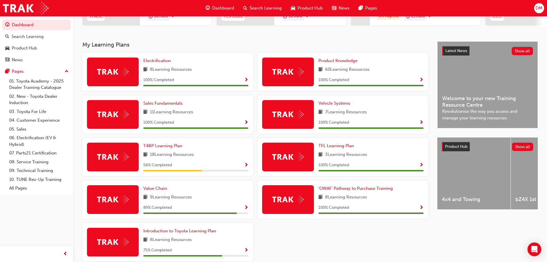
scroll to position [115, 0]
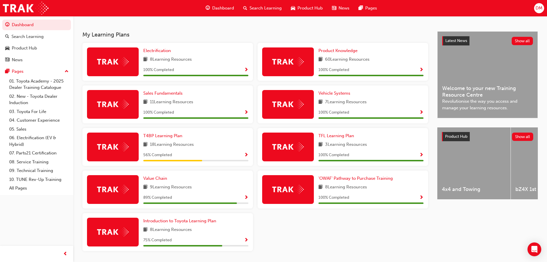
click at [116, 149] on img at bounding box center [113, 146] width 32 height 9
click at [156, 138] on span "T4BP Learning Plan" at bounding box center [162, 135] width 39 height 5
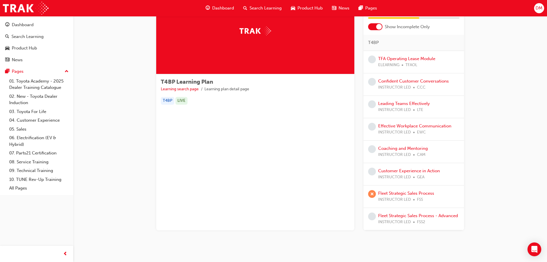
scroll to position [52, 0]
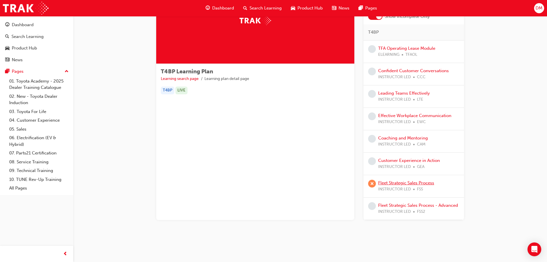
click at [395, 182] on link "Fleet Strategic Sales Process" at bounding box center [406, 182] width 56 height 5
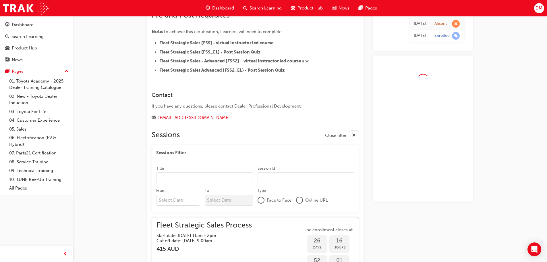
scroll to position [334, 0]
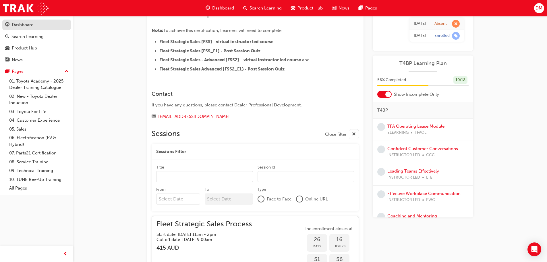
click at [18, 23] on div "Dashboard" at bounding box center [23, 25] width 22 height 7
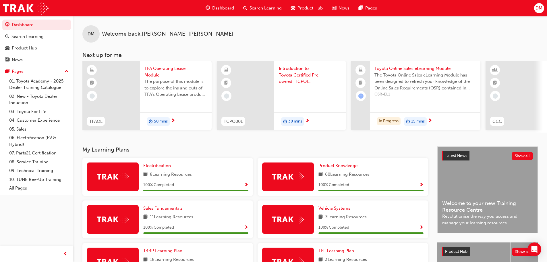
click at [417, 119] on span "15 mins" at bounding box center [417, 121] width 13 height 7
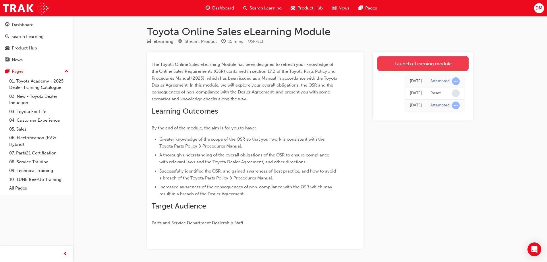
click at [418, 62] on link "Launch eLearning module" at bounding box center [422, 63] width 91 height 14
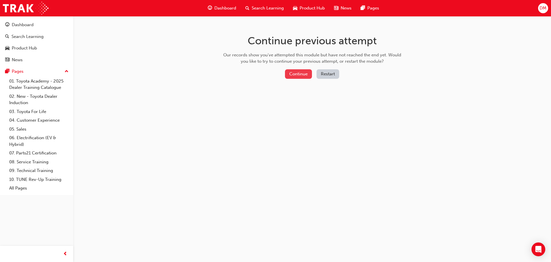
click at [297, 72] on button "Continue" at bounding box center [298, 73] width 27 height 9
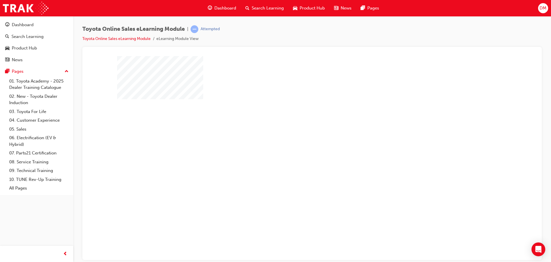
click at [296, 141] on div "play" at bounding box center [296, 141] width 0 height 0
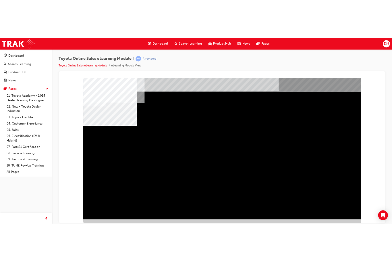
scroll to position [12, 0]
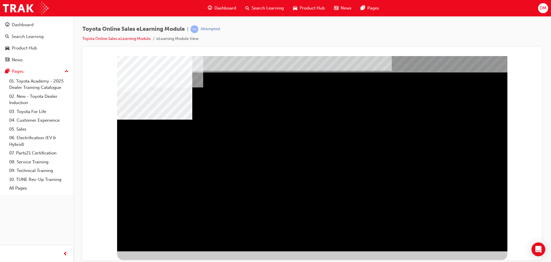
drag, startPoint x: 250, startPoint y: 151, endPoint x: 257, endPoint y: 155, distance: 8.1
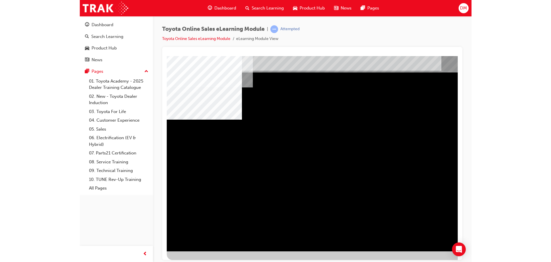
scroll to position [0, 0]
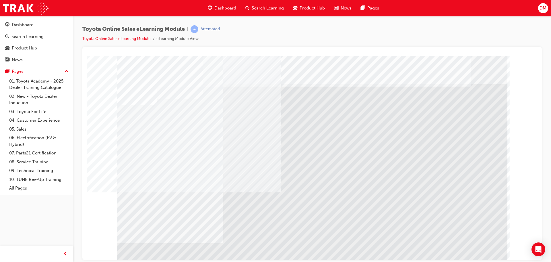
drag, startPoint x: 156, startPoint y: 145, endPoint x: 152, endPoint y: 170, distance: 25.1
drag, startPoint x: 208, startPoint y: 207, endPoint x: 210, endPoint y: 187, distance: 20.2
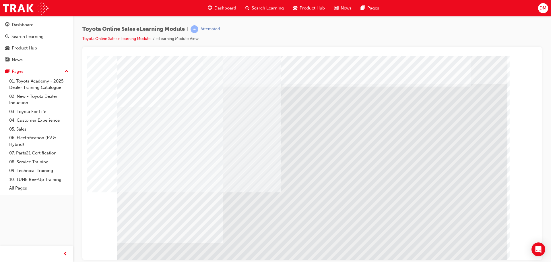
drag, startPoint x: 262, startPoint y: 149, endPoint x: 264, endPoint y: 186, distance: 37.0
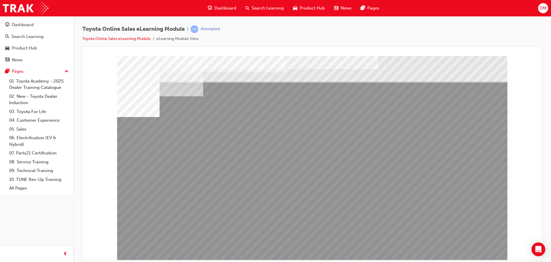
scroll to position [12, 0]
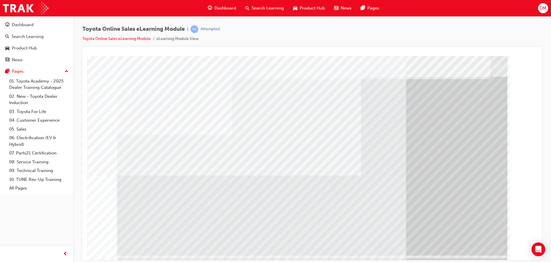
scroll to position [12, 0]
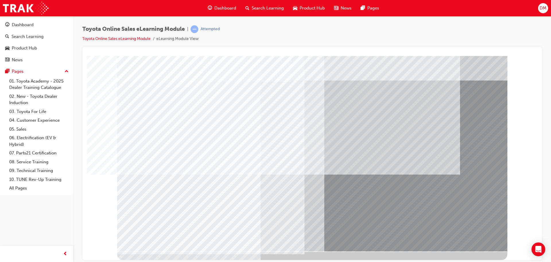
scroll to position [0, 0]
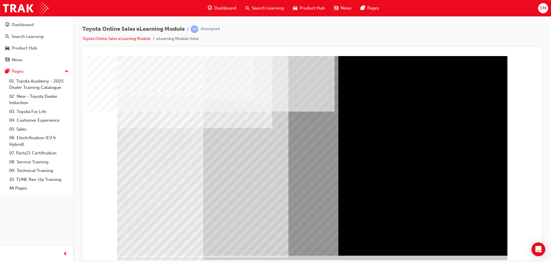
scroll to position [12, 0]
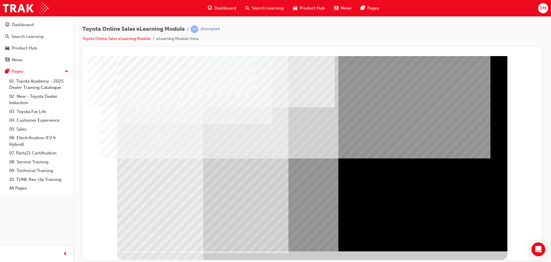
scroll to position [0, 0]
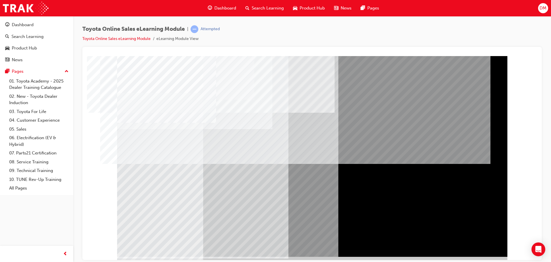
scroll to position [12, 0]
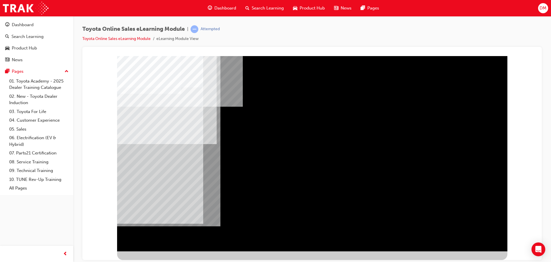
scroll to position [0, 0]
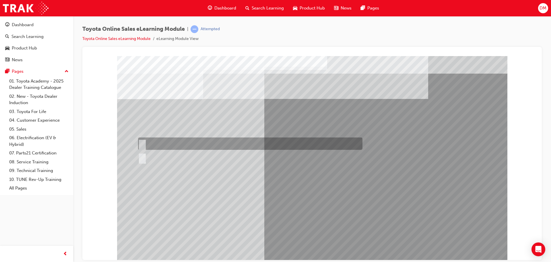
click at [140, 142] on input "True" at bounding box center [141, 143] width 6 height 6
radio input "true"
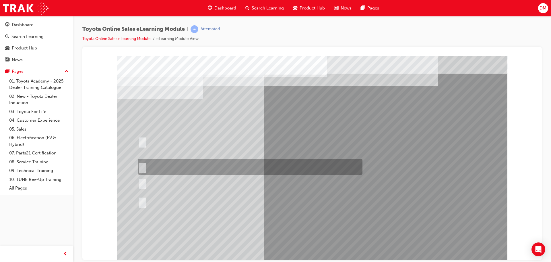
click at [144, 164] on input "It must have “Official Toyota online store” in the name." at bounding box center [141, 166] width 6 height 6
radio input "true"
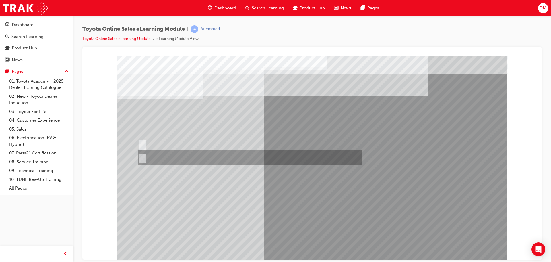
click at [142, 157] on input "No" at bounding box center [141, 157] width 6 height 6
radio input "true"
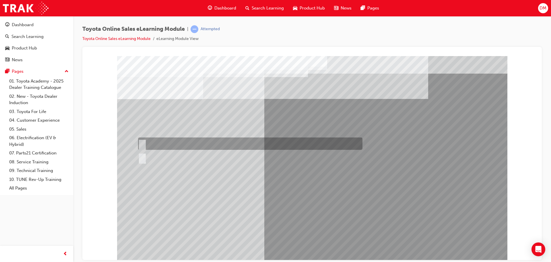
click at [141, 142] on input "True" at bounding box center [141, 143] width 6 height 6
radio input "true"
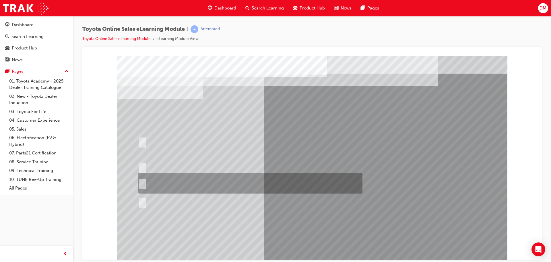
click at [143, 182] on input "It can be called Toyota Parts in as long as the Dealership’s name is somewhere …" at bounding box center [141, 183] width 6 height 6
radio input "true"
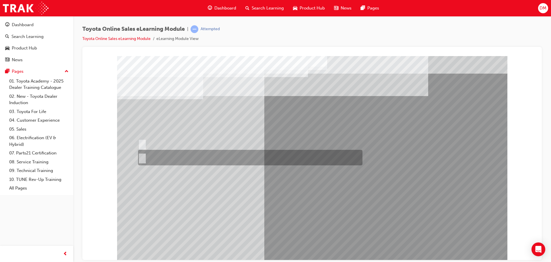
click at [142, 155] on input "No" at bounding box center [141, 157] width 6 height 6
radio input "true"
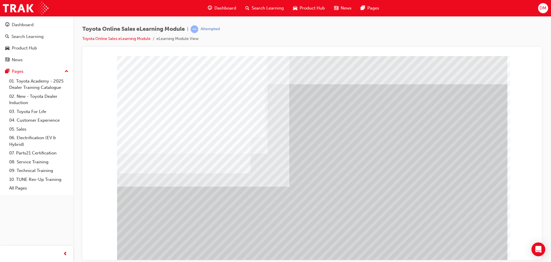
drag, startPoint x: 289, startPoint y: 154, endPoint x: 310, endPoint y: 166, distance: 23.8
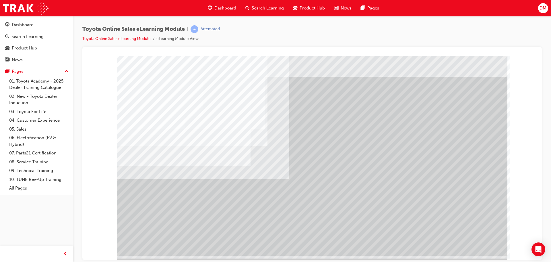
scroll to position [12, 0]
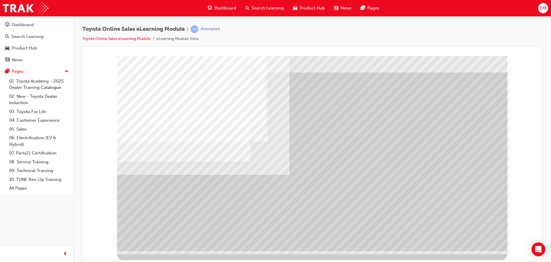
drag, startPoint x: 422, startPoint y: 154, endPoint x: 421, endPoint y: 158, distance: 4.7
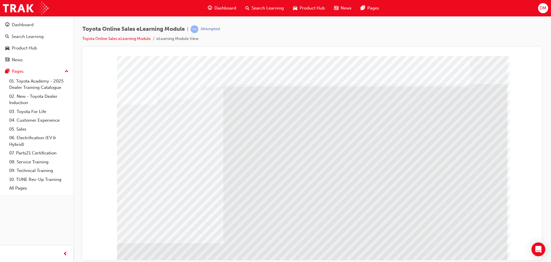
drag, startPoint x: 145, startPoint y: 149, endPoint x: 164, endPoint y: 150, distance: 18.7
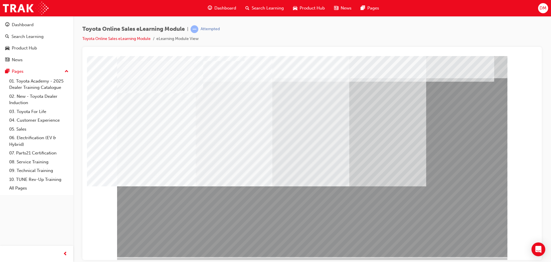
scroll to position [12, 0]
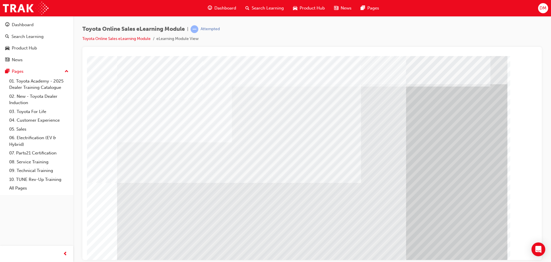
drag, startPoint x: 193, startPoint y: 235, endPoint x: 247, endPoint y: 235, distance: 54.3
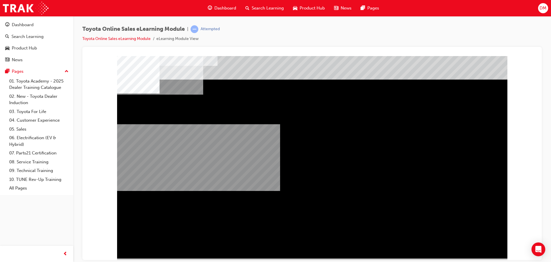
scroll to position [12, 0]
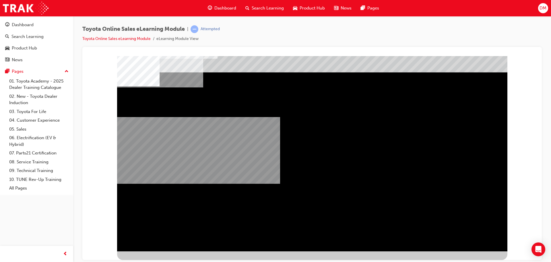
click at [154, 117] on div "multistate" at bounding box center [135, 110] width 37 height 11
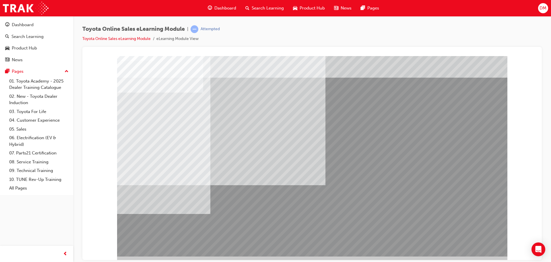
scroll to position [12, 0]
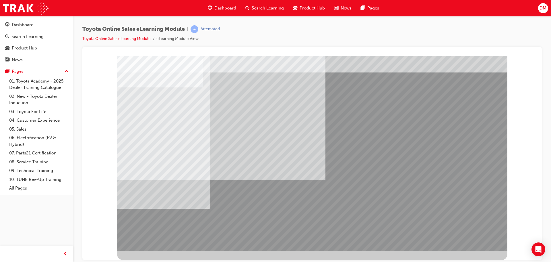
drag, startPoint x: 158, startPoint y: 204, endPoint x: 306, endPoint y: 223, distance: 149.1
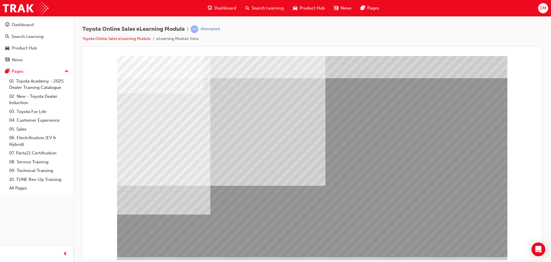
scroll to position [12, 0]
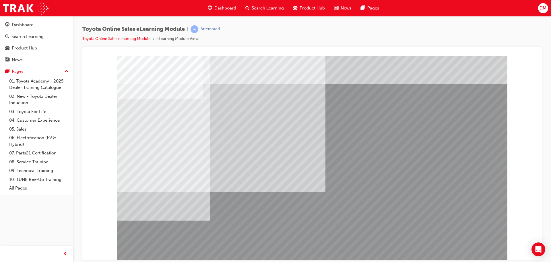
click at [208, 27] on div "Attempted" at bounding box center [210, 28] width 19 height 5
click at [103, 37] on link "Toyota Online Sales eLearning Module" at bounding box center [116, 38] width 68 height 5
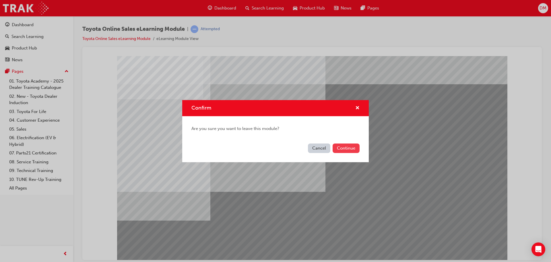
click at [348, 149] on button "Continue" at bounding box center [346, 147] width 27 height 9
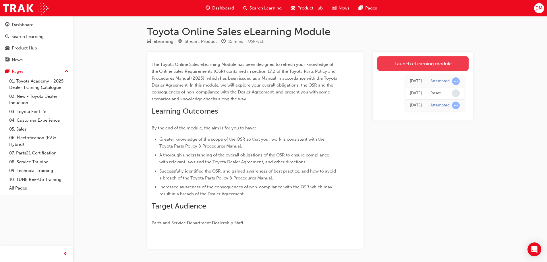
click at [413, 64] on link "Launch eLearning module" at bounding box center [422, 63] width 91 height 14
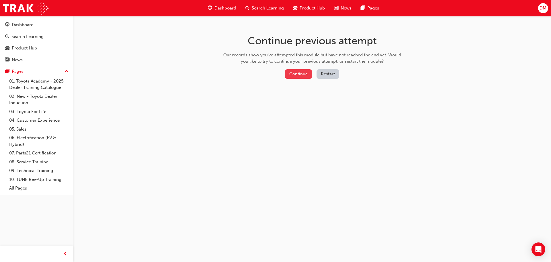
click at [300, 74] on button "Continue" at bounding box center [298, 73] width 27 height 9
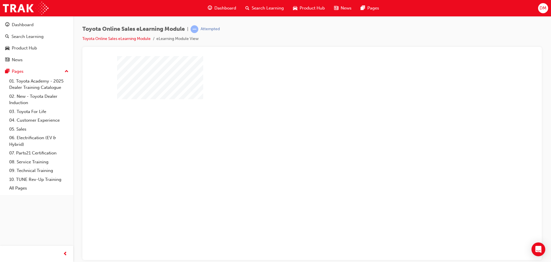
click at [296, 141] on div "play" at bounding box center [296, 141] width 0 height 0
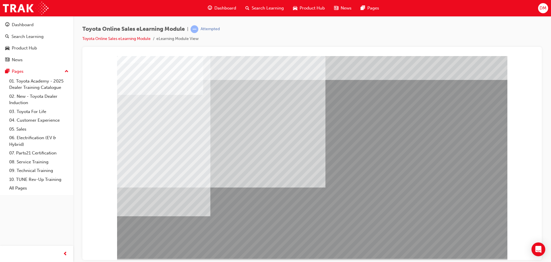
scroll to position [12, 0]
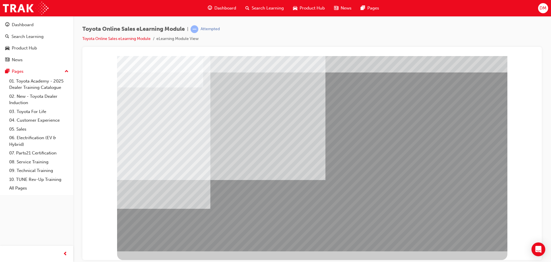
drag, startPoint x: 468, startPoint y: 114, endPoint x: 383, endPoint y: 119, distance: 85.4
click at [371, 119] on div at bounding box center [312, 147] width 390 height 207
click at [526, 46] on div at bounding box center [312, 46] width 446 height 0
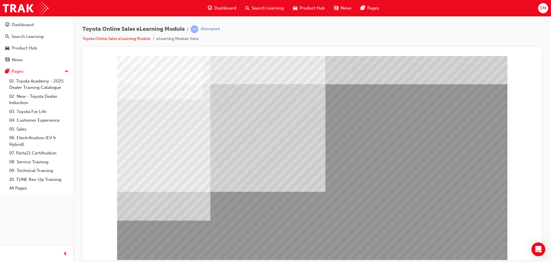
click at [19, 37] on div "Search Learning" at bounding box center [27, 36] width 32 height 7
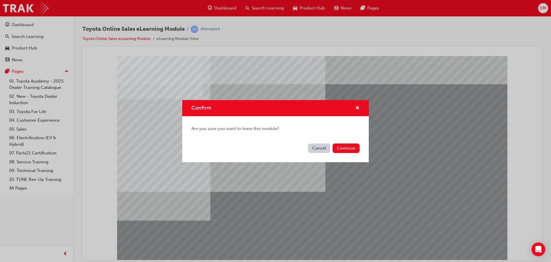
click at [317, 147] on button "Cancel" at bounding box center [319, 147] width 22 height 9
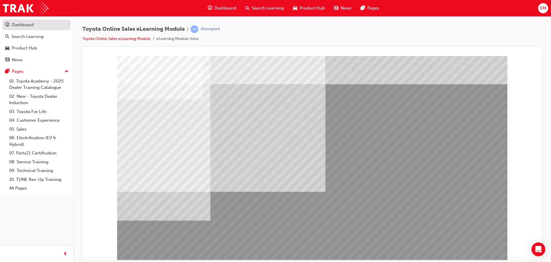
click at [16, 20] on link "Dashboard" at bounding box center [36, 25] width 69 height 11
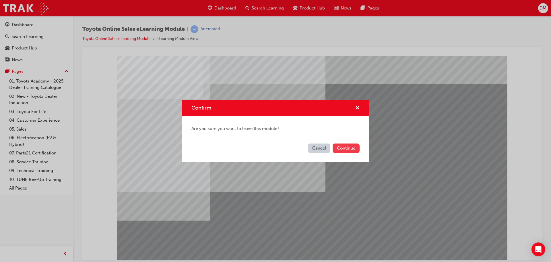
click at [344, 147] on button "Continue" at bounding box center [346, 147] width 27 height 9
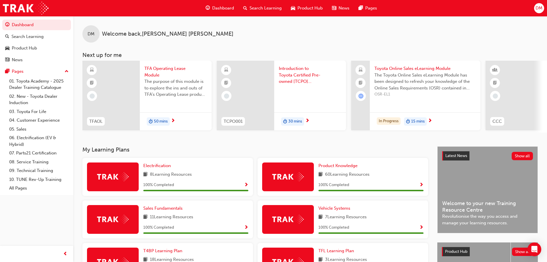
click at [413, 121] on span "15 mins" at bounding box center [417, 121] width 13 height 7
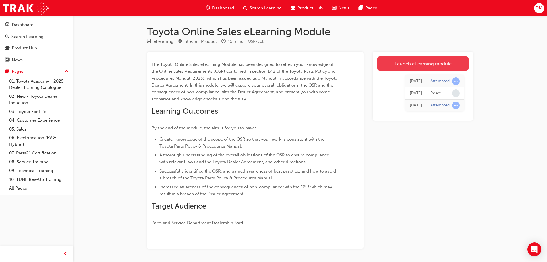
click at [417, 62] on link "Launch eLearning module" at bounding box center [422, 63] width 91 height 14
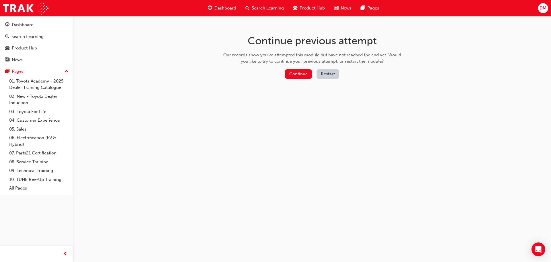
click at [331, 73] on button "Restart" at bounding box center [328, 73] width 23 height 9
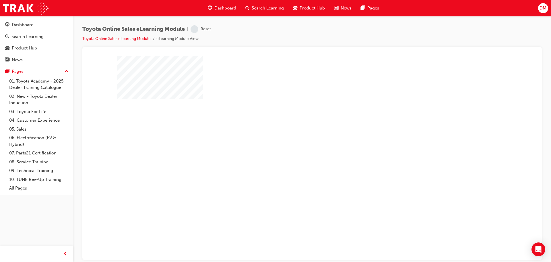
drag, startPoint x: 312, startPoint y: 158, endPoint x: 311, endPoint y: 160, distance: 3.0
click at [296, 141] on div "play" at bounding box center [296, 141] width 0 height 0
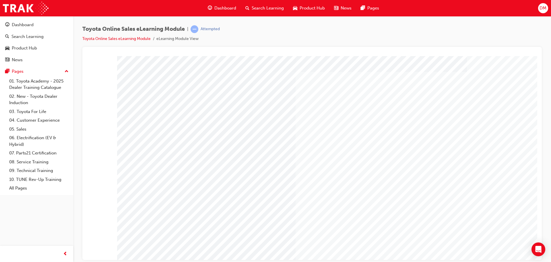
drag, startPoint x: 464, startPoint y: 234, endPoint x: 450, endPoint y: 234, distance: 14.1
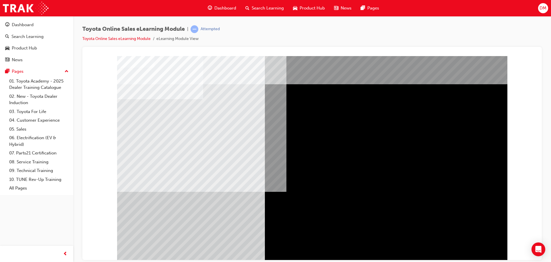
scroll to position [12, 0]
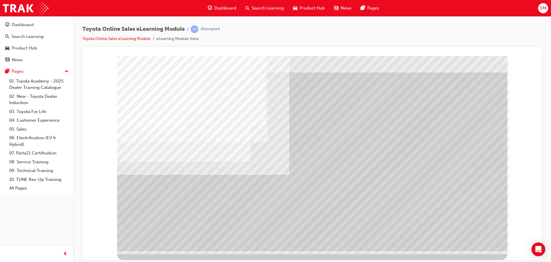
scroll to position [0, 0]
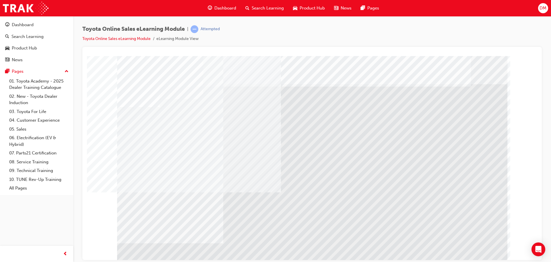
drag, startPoint x: 254, startPoint y: 203, endPoint x: 266, endPoint y: 199, distance: 12.0
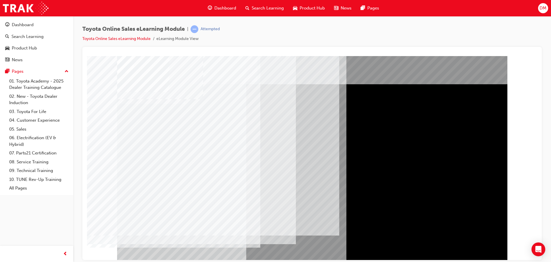
drag, startPoint x: 136, startPoint y: 201, endPoint x: 186, endPoint y: 215, distance: 52.1
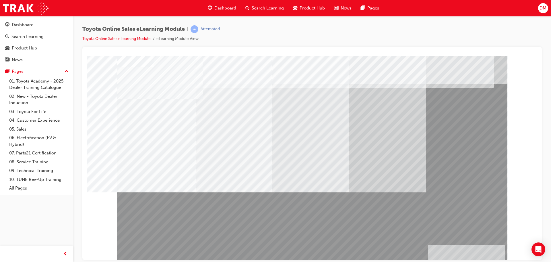
drag, startPoint x: 460, startPoint y: 226, endPoint x: 460, endPoint y: 262, distance: 36.2
click at [460, 58] on html "Loading..." at bounding box center [312, 57] width 450 height 2
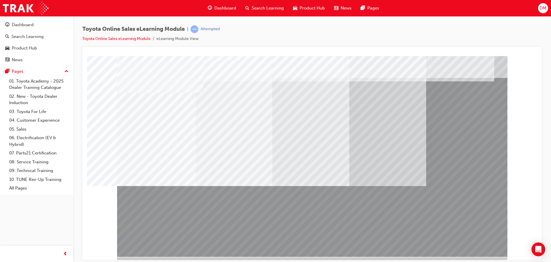
scroll to position [12, 0]
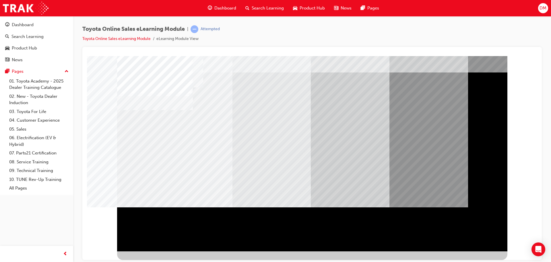
scroll to position [0, 0]
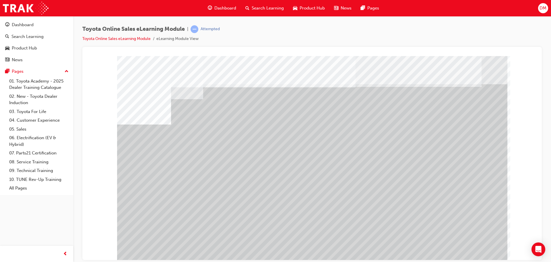
drag, startPoint x: 410, startPoint y: 187, endPoint x: 450, endPoint y: 187, distance: 39.9
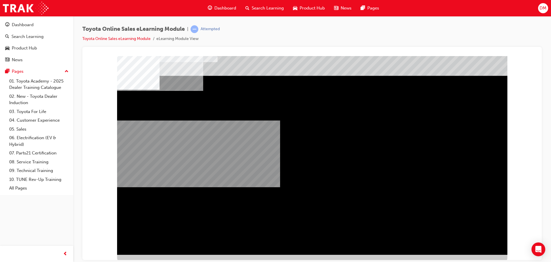
scroll to position [12, 0]
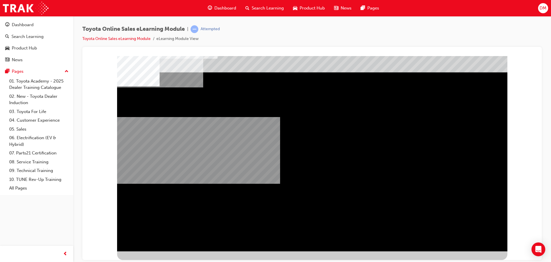
click at [497, 239] on div "multistate" at bounding box center [312, 147] width 390 height 207
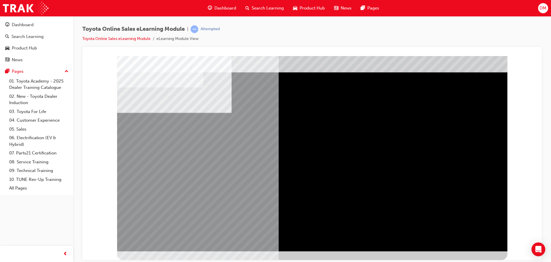
scroll to position [0, 0]
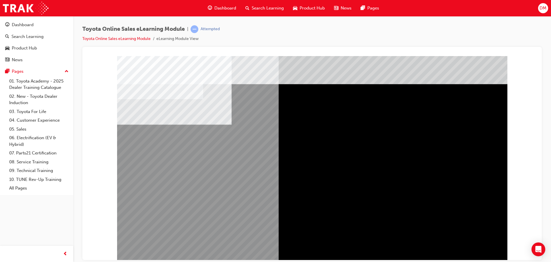
drag, startPoint x: 177, startPoint y: 145, endPoint x: 384, endPoint y: 146, distance: 207.0
drag, startPoint x: 429, startPoint y: 143, endPoint x: 392, endPoint y: 165, distance: 43.1
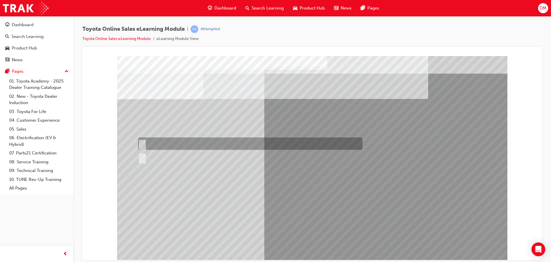
drag, startPoint x: 142, startPoint y: 143, endPoint x: 222, endPoint y: 199, distance: 97.3
click at [142, 143] on input "True" at bounding box center [141, 143] width 6 height 6
radio input "true"
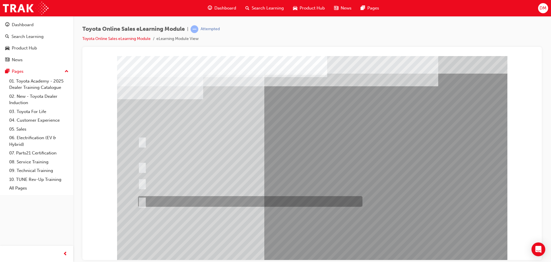
click at [146, 200] on div at bounding box center [249, 201] width 224 height 11
radio input "true"
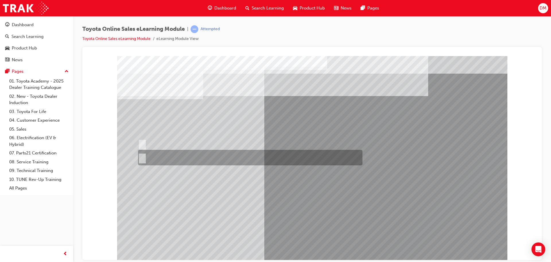
click at [141, 155] on input "No" at bounding box center [141, 157] width 6 height 6
radio input "true"
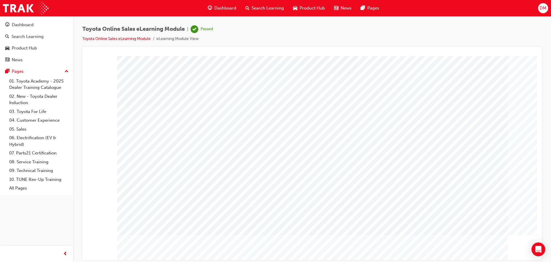
scroll to position [12, 0]
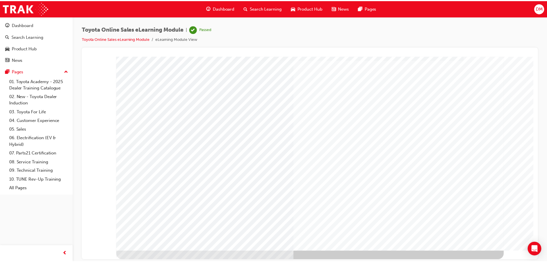
scroll to position [0, 0]
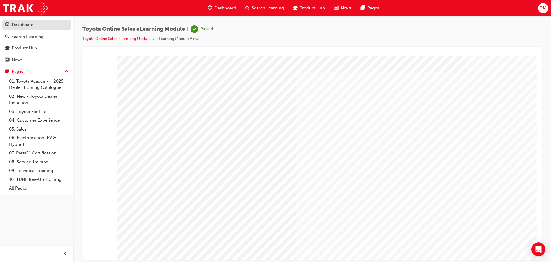
click at [23, 23] on div "Dashboard" at bounding box center [23, 25] width 22 height 7
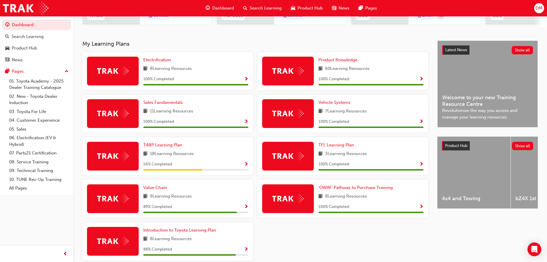
scroll to position [134, 0]
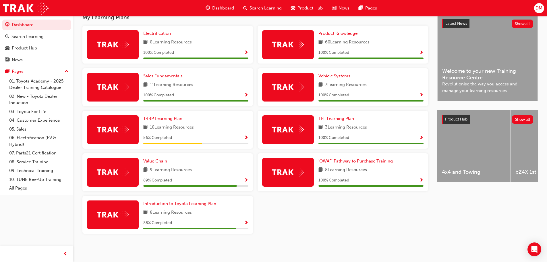
click at [152, 160] on span "Value Chain" at bounding box center [155, 160] width 24 height 5
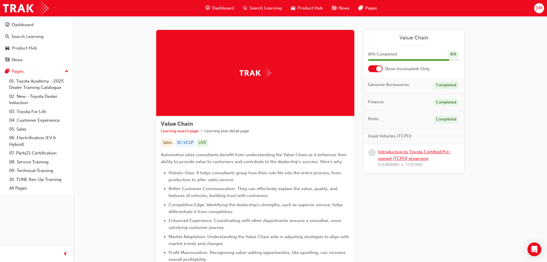
click at [392, 150] on link "Introduction to Toyota Certified Pre-owned [TCPO] eLearning" at bounding box center [414, 155] width 73 height 12
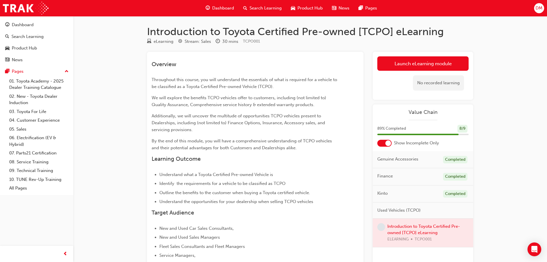
scroll to position [29, 0]
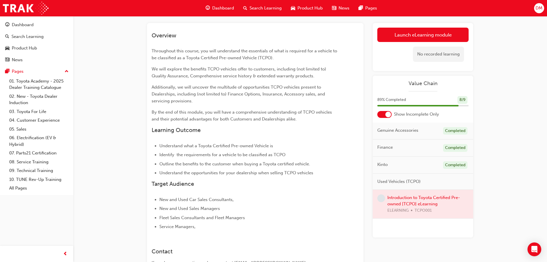
click at [424, 205] on div at bounding box center [423, 203] width 100 height 29
click at [396, 195] on div at bounding box center [423, 203] width 100 height 29
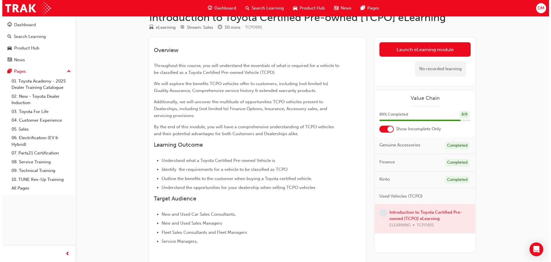
scroll to position [0, 0]
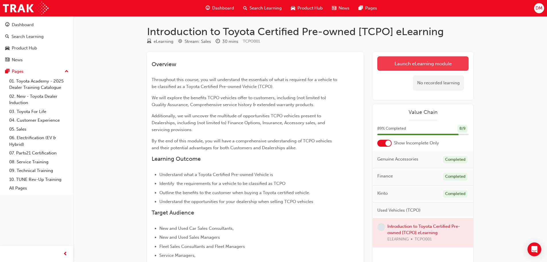
click at [410, 63] on link "Launch eLearning module" at bounding box center [422, 63] width 91 height 14
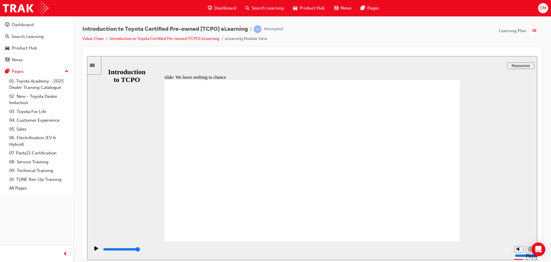
drag, startPoint x: 432, startPoint y: 88, endPoint x: 406, endPoint y: 99, distance: 29.1
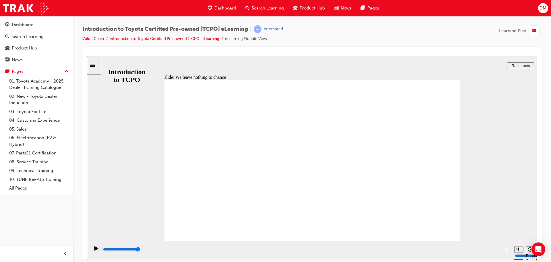
drag, startPoint x: 209, startPoint y: 132, endPoint x: 248, endPoint y: 135, distance: 39.2
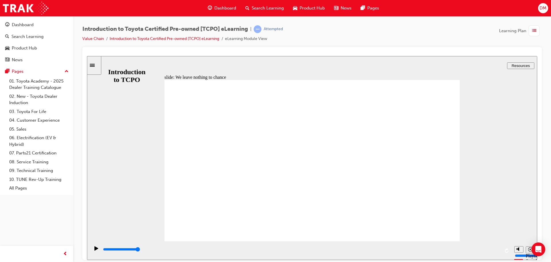
drag, startPoint x: 438, startPoint y: 87, endPoint x: 439, endPoint y: 90, distance: 3.3
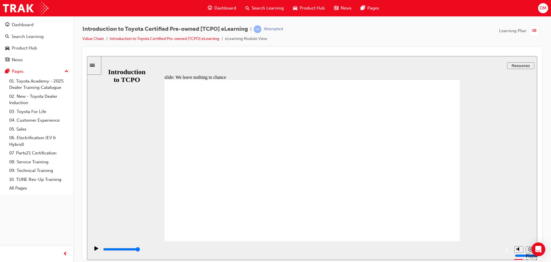
drag, startPoint x: 437, startPoint y: 88, endPoint x: 441, endPoint y: 94, distance: 7.1
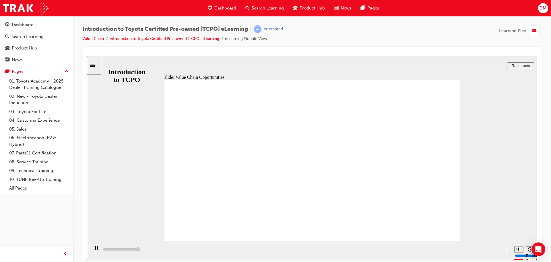
type input "31500"
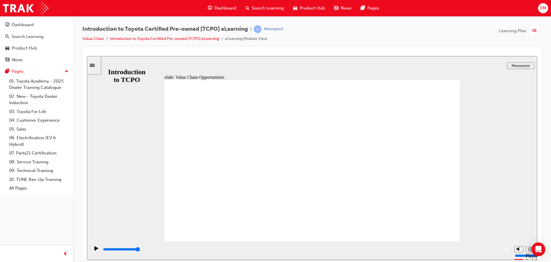
drag, startPoint x: 435, startPoint y: 86, endPoint x: 433, endPoint y: 99, distance: 13.6
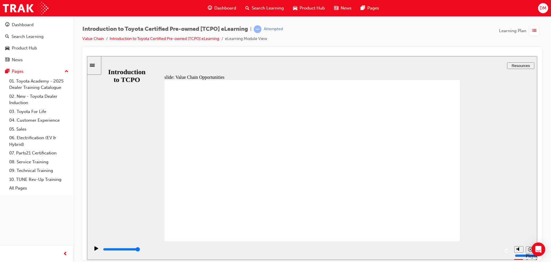
drag, startPoint x: 331, startPoint y: 113, endPoint x: 341, endPoint y: 118, distance: 11.3
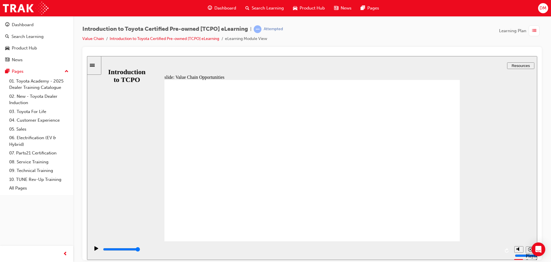
drag, startPoint x: 510, startPoint y: 196, endPoint x: 491, endPoint y: 165, distance: 36.8
click at [511, 195] on div "slide: Value Chain Opportunities Rectangle 1 Group 2 CLOSE CLOSE Insurance Rect…" at bounding box center [312, 158] width 450 height 204
click at [516, 194] on div "slide: Value Chain Opportunities Rectangle 1 Group 2 CLOSE CLOSE Insurance Rect…" at bounding box center [312, 158] width 450 height 204
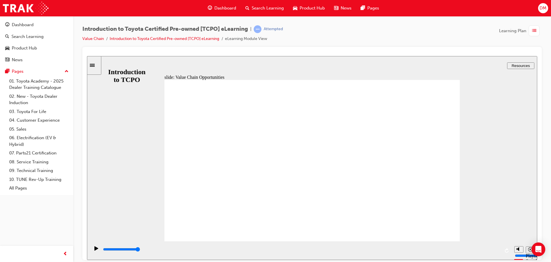
click at [503, 173] on div "slide: Value Chain Opportunities Rectangle 1 Group 2 CLOSE CLOSE Insurance Rect…" at bounding box center [312, 158] width 450 height 204
click at [495, 177] on div "slide: Value Chain Opportunities Rectangle 1 Group 2 CLOSE CLOSE Insurance Rect…" at bounding box center [312, 158] width 450 height 204
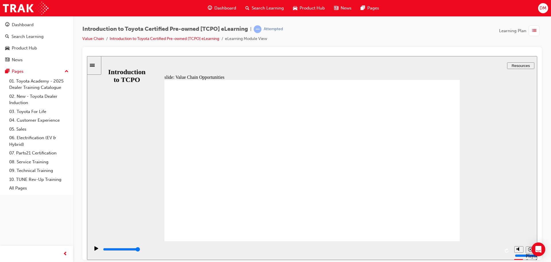
drag, startPoint x: 266, startPoint y: 148, endPoint x: 245, endPoint y: 158, distance: 23.5
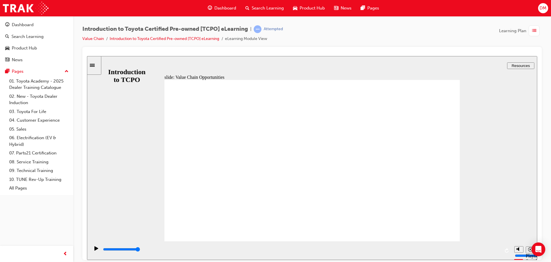
drag, startPoint x: 279, startPoint y: 199, endPoint x: 290, endPoint y: 206, distance: 12.9
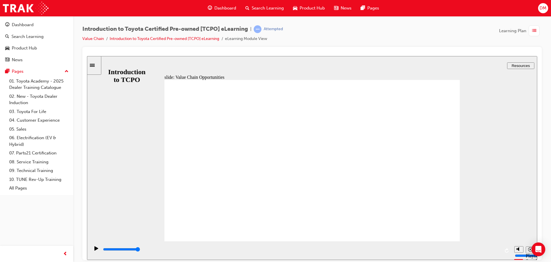
click at [487, 98] on div "slide: Value Chain Opportunities Rectangle 1 Group 2 CLOSE CLOSE Insurance Rect…" at bounding box center [312, 158] width 450 height 204
drag, startPoint x: 289, startPoint y: 58, endPoint x: 211, endPoint y: 75, distance: 80.2
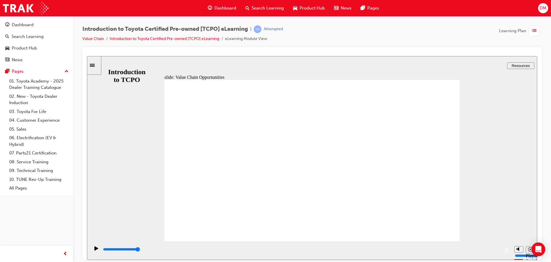
click at [289, 58] on div "slide: Value Chain Opportunities Rectangle 1 Group 2 CLOSE CLOSE Insurance Rect…" at bounding box center [312, 158] width 450 height 204
click at [146, 90] on div "slide: Value Chain Opportunities Rectangle 1 Group 2 CLOSE CLOSE Insurance Rect…" at bounding box center [312, 158] width 450 height 204
click at [95, 249] on icon "Play (Ctrl+Alt+P)" at bounding box center [96, 247] width 4 height 4
click at [92, 251] on div "Play (Ctrl+Alt+P)" at bounding box center [97, 250] width 10 height 10
click at [92, 250] on div "Play (Ctrl+Alt+P)" at bounding box center [97, 250] width 10 height 10
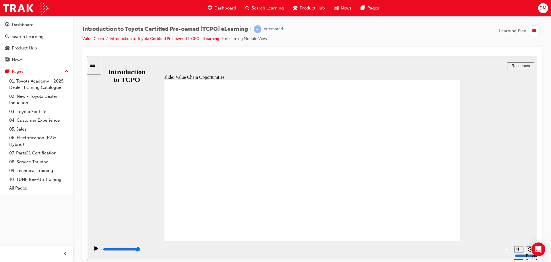
click at [95, 249] on icon "Play (Ctrl+Alt+P)" at bounding box center [96, 247] width 4 height 4
drag, startPoint x: 431, startPoint y: 87, endPoint x: 432, endPoint y: 92, distance: 5.3
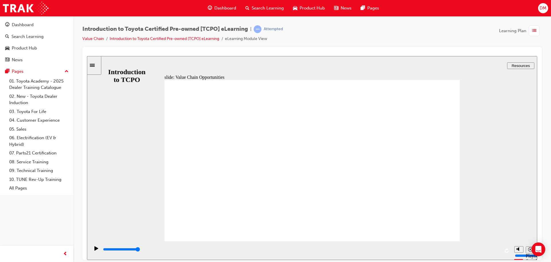
click at [479, 106] on div "slide: Value Chain Opportunities Rectangle 1 Group 2 CLOSE CLOSE Insurance Rect…" at bounding box center [312, 158] width 450 height 204
click at [516, 62] on button "Resources" at bounding box center [520, 65] width 27 height 7
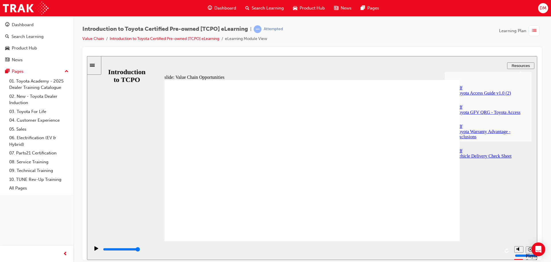
click at [467, 169] on div "slide: Value Chain Opportunities Rectangle 1 Group 2 CLOSE CLOSE Insurance Rect…" at bounding box center [312, 158] width 450 height 204
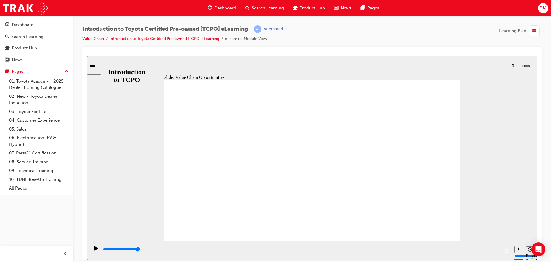
click at [96, 64] on icon "Sidebar Toggle" at bounding box center [94, 64] width 9 height 3
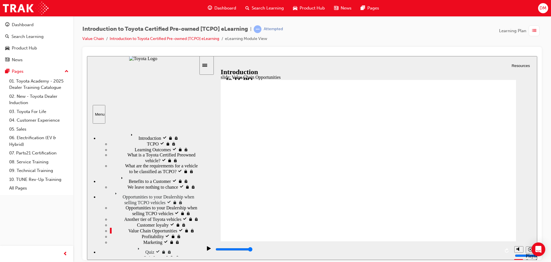
click at [123, 227] on div "Value Chain Opportunities visited Value Chain Opportunities" at bounding box center [154, 230] width 89 height 6
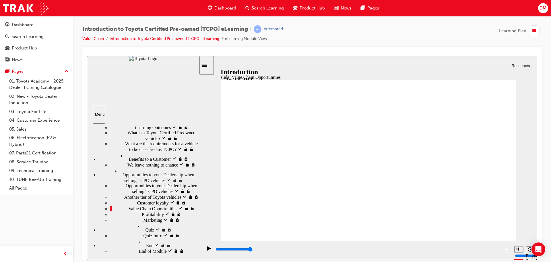
scroll to position [9, 0]
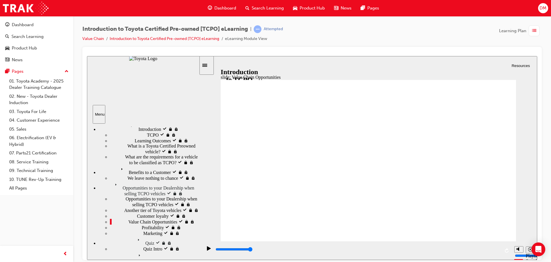
click at [142, 224] on span "Profitability" at bounding box center [153, 226] width 22 height 5
type input "19200"
drag, startPoint x: 454, startPoint y: 103, endPoint x: 463, endPoint y: 106, distance: 9.9
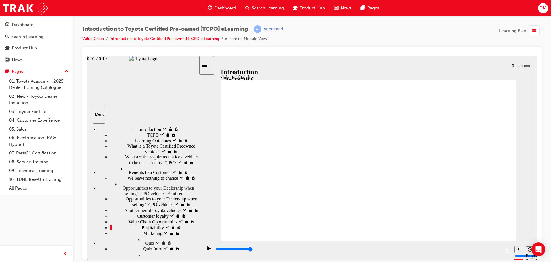
click at [137, 212] on span "Customer loyalty visited" at bounding box center [159, 214] width 45 height 5
click at [128, 218] on span "Value Chain Opportunities visited" at bounding box center [159, 220] width 62 height 5
click at [528, 195] on div "slide: Value Chain Opportunities Rectangle 1 CLOSE CLOSE Finance Rectangle 4 To…" at bounding box center [312, 158] width 450 height 204
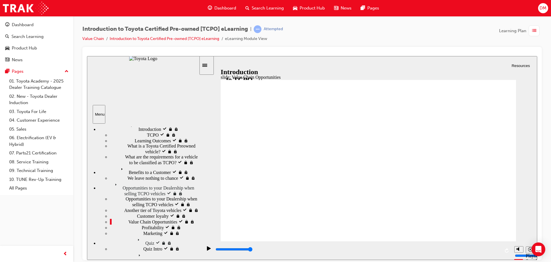
click at [142, 224] on span "Profitability visited" at bounding box center [160, 226] width 36 height 5
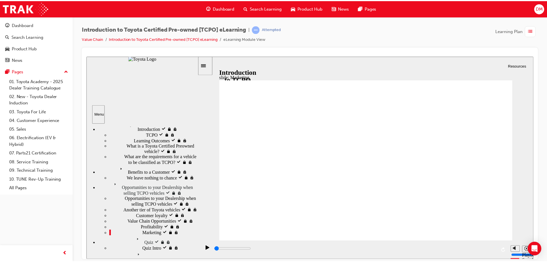
scroll to position [0, 0]
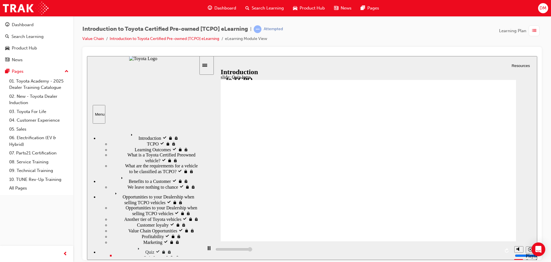
type input "7700"
radio input "true"
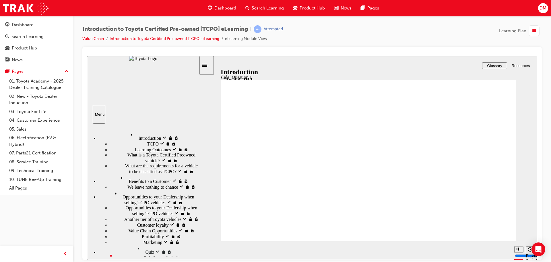
radio input "true"
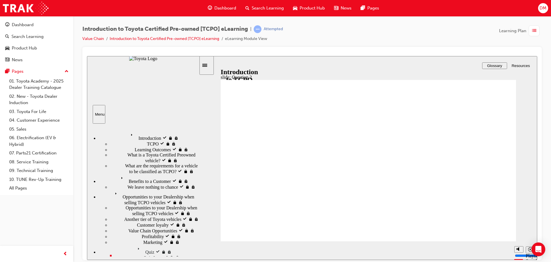
radio input "true"
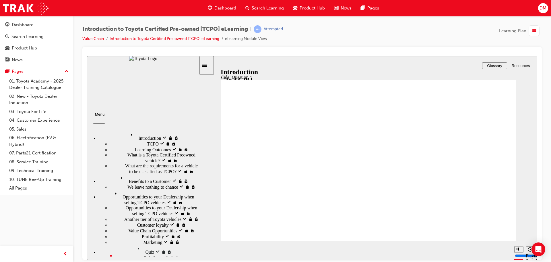
type input "15800"
click at [16, 26] on div "Dashboard" at bounding box center [23, 25] width 22 height 7
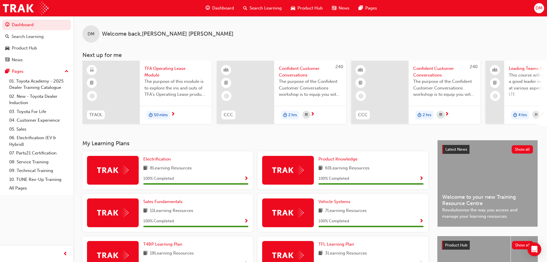
scroll to position [0, 341]
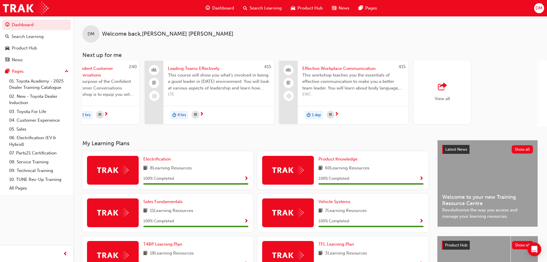
click at [440, 86] on span "outbound-icon" at bounding box center [442, 87] width 9 height 8
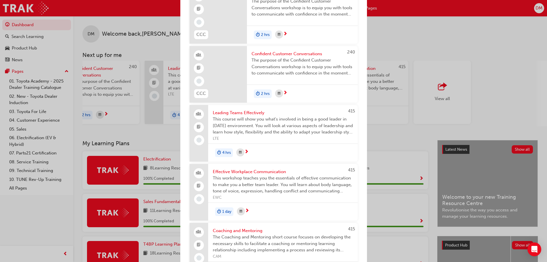
scroll to position [0, 0]
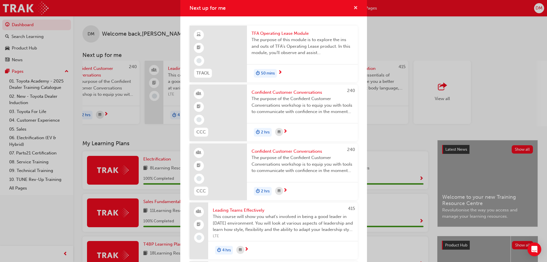
click at [353, 7] on span "cross-icon" at bounding box center [355, 8] width 4 height 5
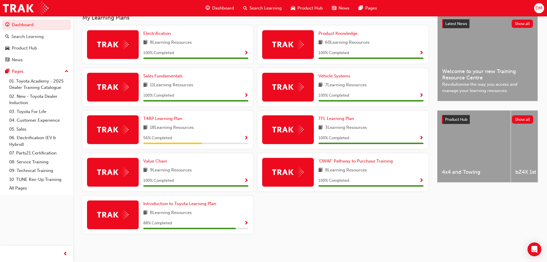
scroll to position [128, 0]
click at [154, 205] on span "Introduction to Toyota Learning Plan" at bounding box center [179, 203] width 73 height 5
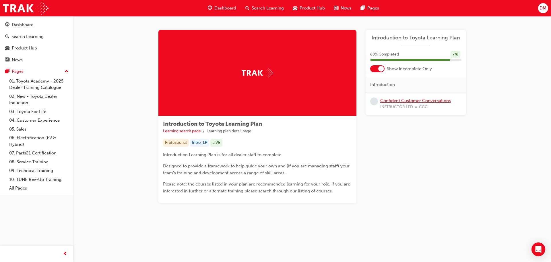
click at [414, 101] on link "Confident Customer Conversations" at bounding box center [415, 100] width 71 height 5
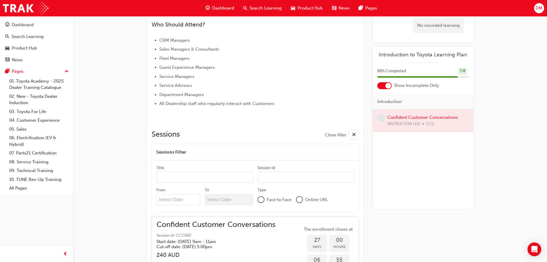
scroll to position [249, 0]
click at [24, 24] on div "Dashboard" at bounding box center [23, 25] width 22 height 7
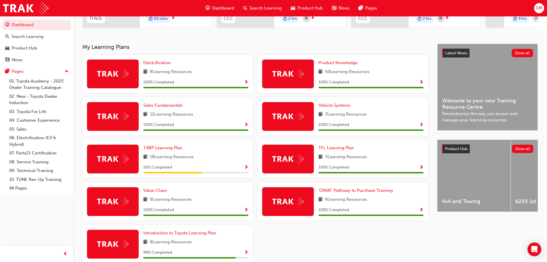
scroll to position [115, 0]
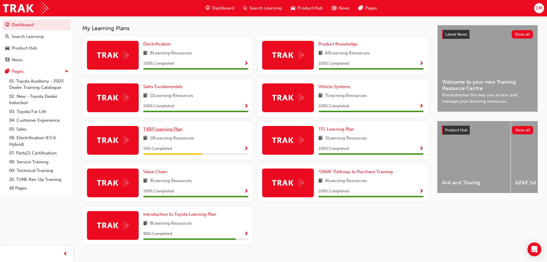
click at [154, 131] on span "T4BP Learning Plan" at bounding box center [162, 128] width 39 height 5
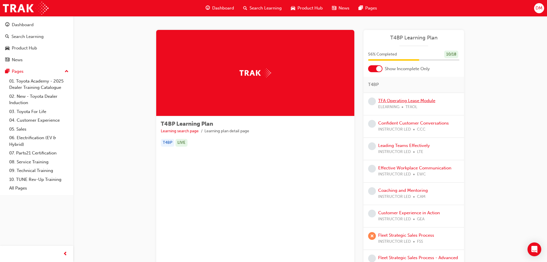
click at [396, 100] on link "TFA Operating Lease Module" at bounding box center [406, 100] width 57 height 5
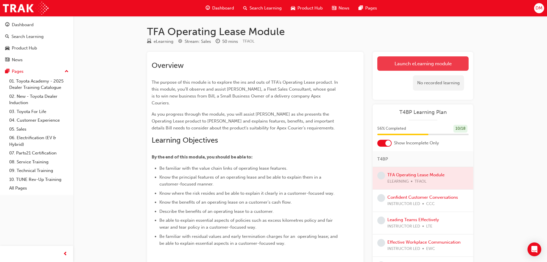
click at [425, 67] on link "Launch eLearning module" at bounding box center [422, 63] width 91 height 14
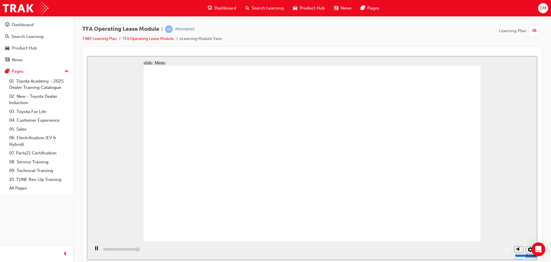
type input "3000"
click at [14, 20] on link "Dashboard" at bounding box center [36, 25] width 69 height 11
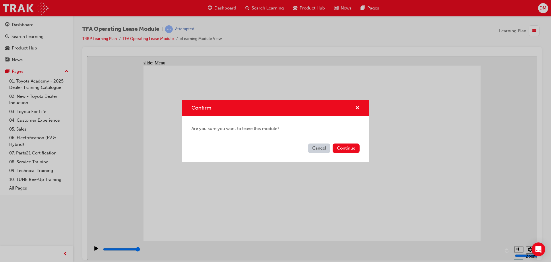
click at [319, 148] on button "Cancel" at bounding box center [319, 147] width 22 height 9
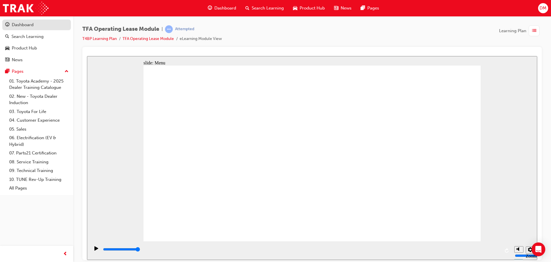
click at [17, 24] on div "Dashboard" at bounding box center [23, 25] width 22 height 7
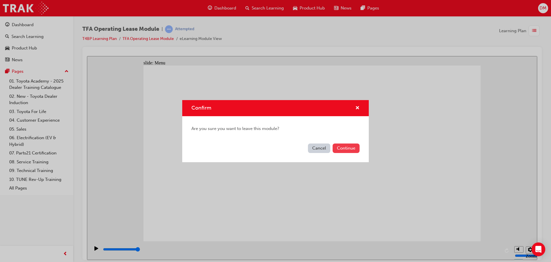
click at [354, 148] on button "Continue" at bounding box center [346, 147] width 27 height 9
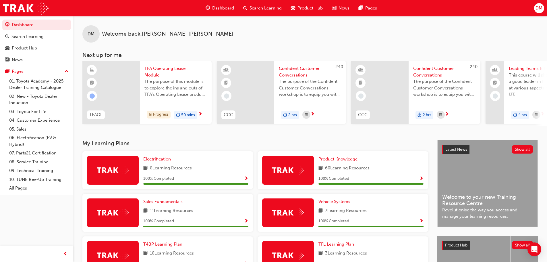
click at [183, 115] on span "50 mins" at bounding box center [188, 115] width 14 height 7
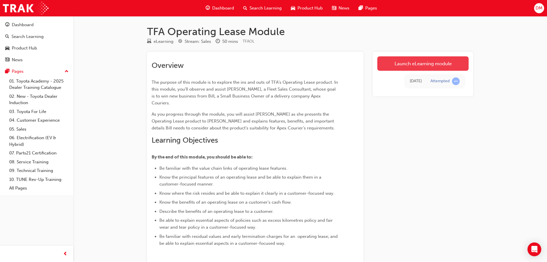
click at [425, 65] on link "Launch eLearning module" at bounding box center [422, 63] width 91 height 14
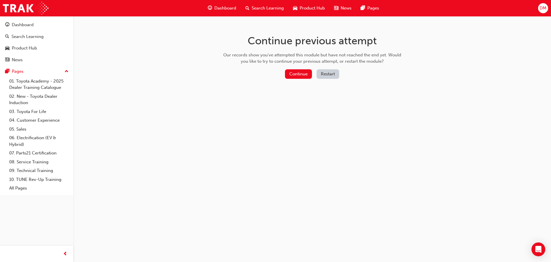
click at [326, 73] on button "Restart" at bounding box center [328, 73] width 23 height 9
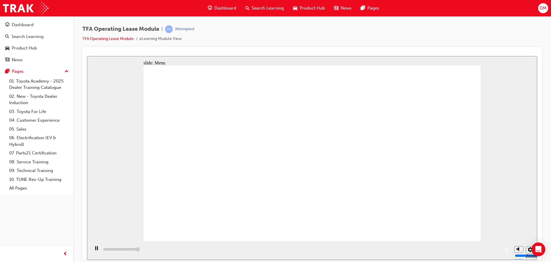
type input "3000"
click at [19, 24] on div "Dashboard" at bounding box center [23, 25] width 22 height 7
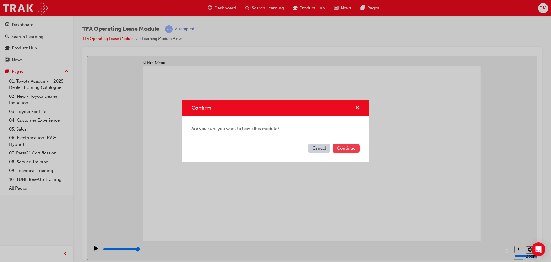
click at [341, 150] on button "Continue" at bounding box center [346, 147] width 27 height 9
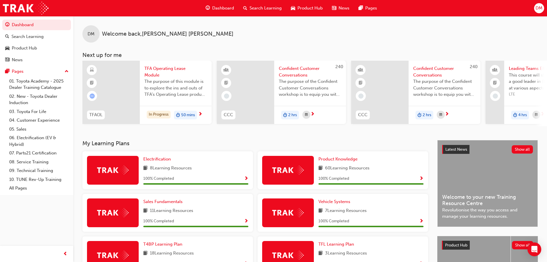
click at [541, 9] on span "DM" at bounding box center [538, 8] width 7 height 7
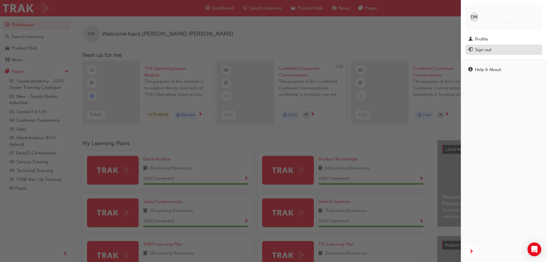
click at [483, 47] on div "Sign out" at bounding box center [483, 50] width 16 height 7
